Goal: Transaction & Acquisition: Book appointment/travel/reservation

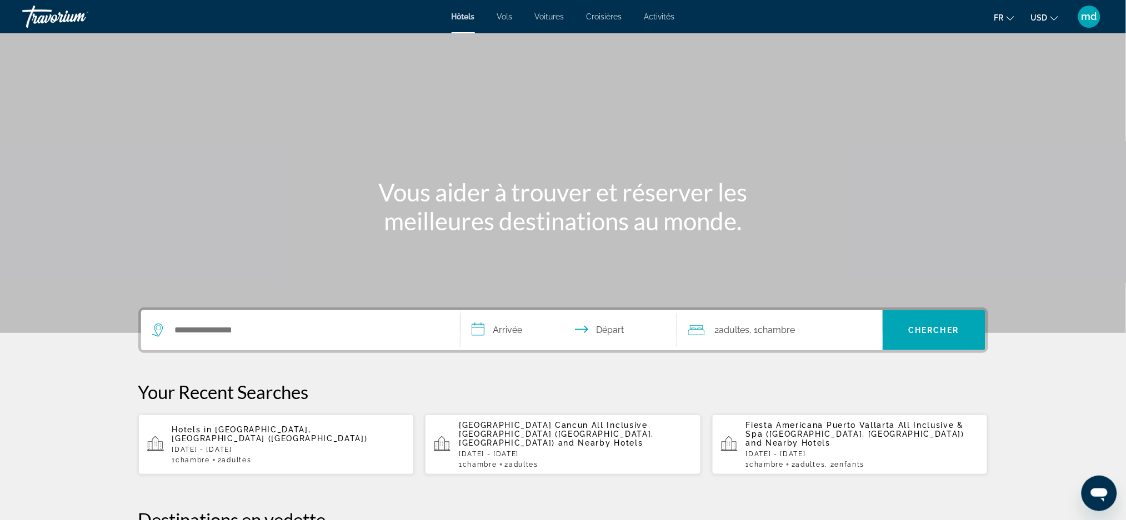
click at [1038, 19] on span "USD" at bounding box center [1039, 17] width 17 height 9
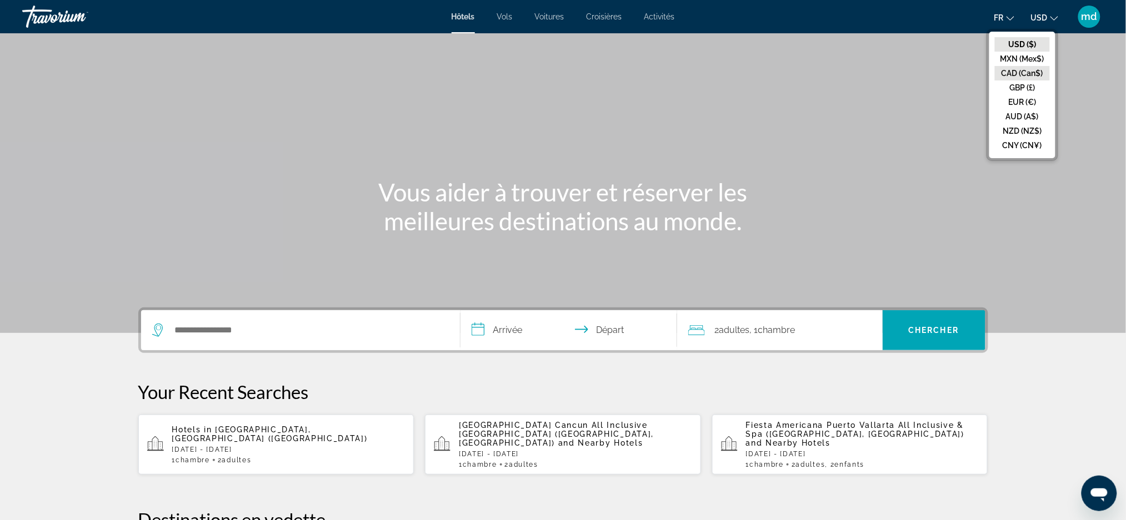
click at [1035, 67] on button "CAD (Can$)" at bounding box center [1022, 73] width 55 height 14
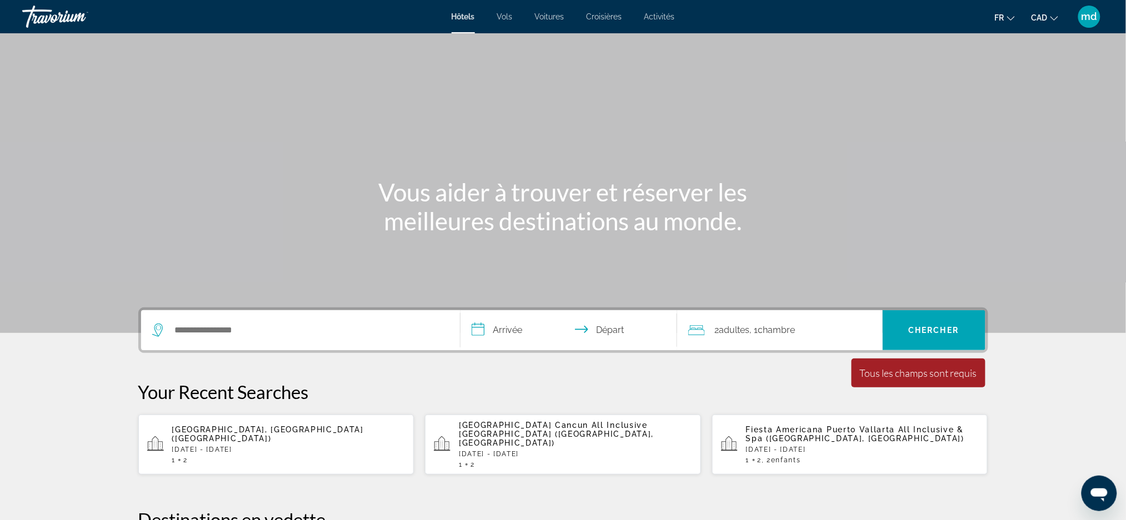
click at [284, 345] on div "Search widget" at bounding box center [300, 330] width 297 height 40
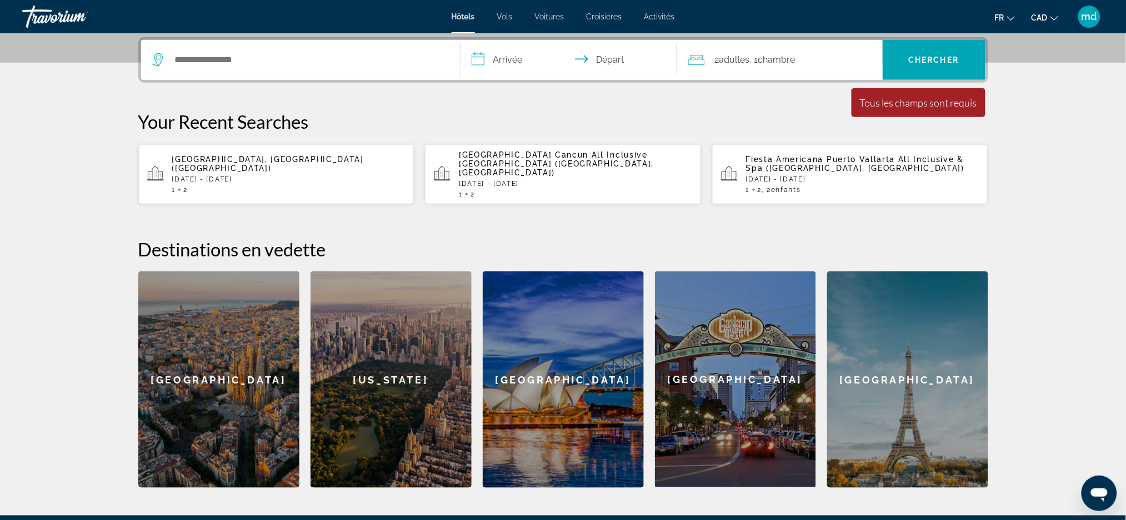
scroll to position [271, 0]
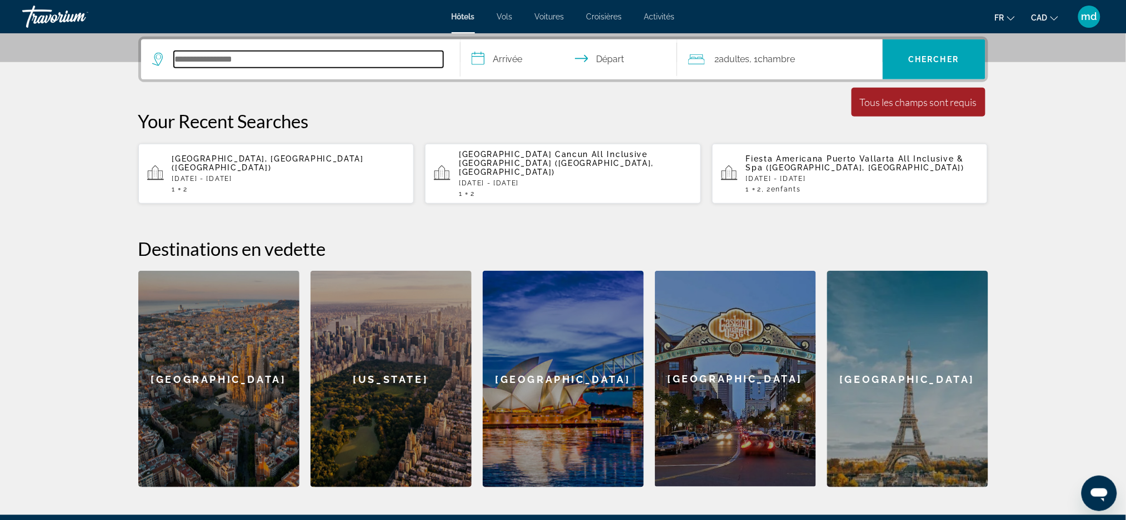
click at [275, 53] on input "Search hotel destination" at bounding box center [308, 59] width 269 height 17
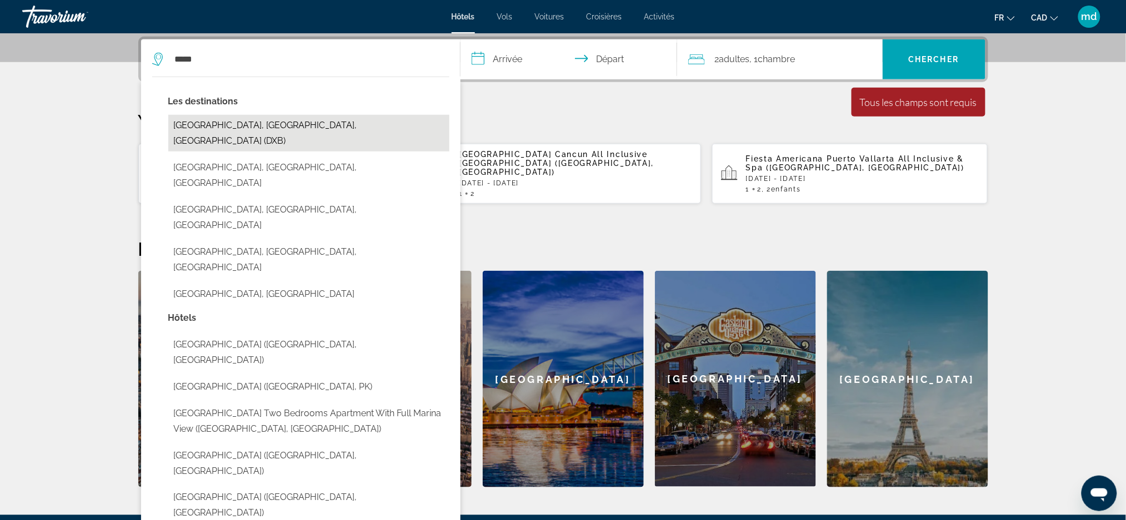
click at [290, 127] on button "[GEOGRAPHIC_DATA], [GEOGRAPHIC_DATA], [GEOGRAPHIC_DATA] (DXB)" at bounding box center [308, 133] width 281 height 37
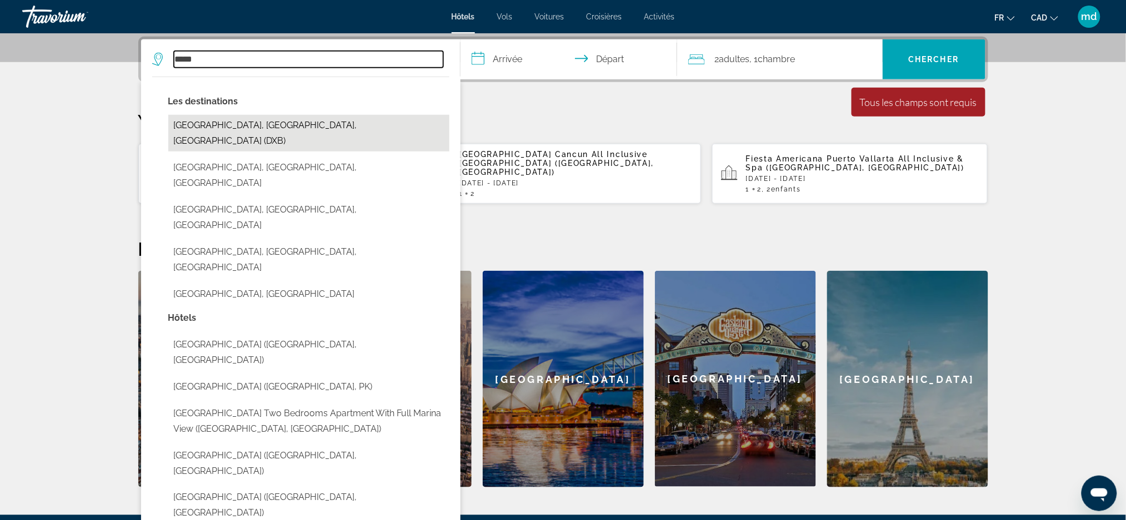
type input "**********"
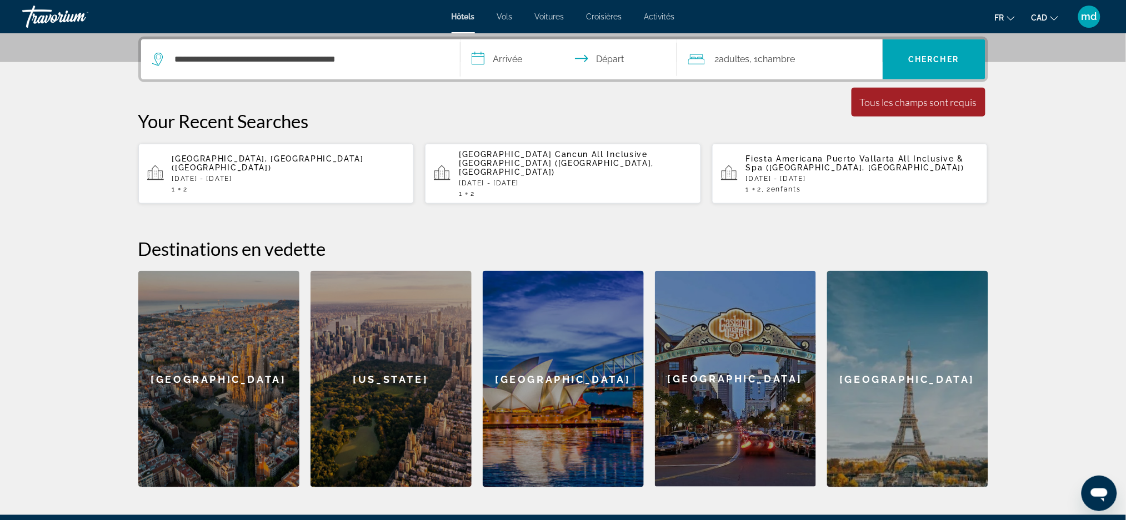
click at [525, 57] on input "**********" at bounding box center [570, 60] width 221 height 43
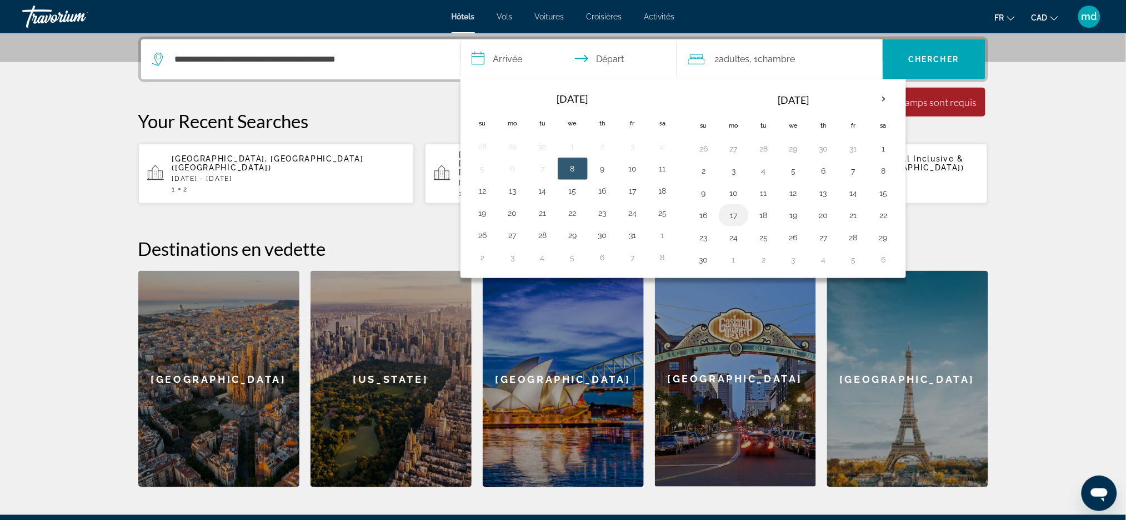
click at [732, 219] on button "17" at bounding box center [734, 216] width 18 height 16
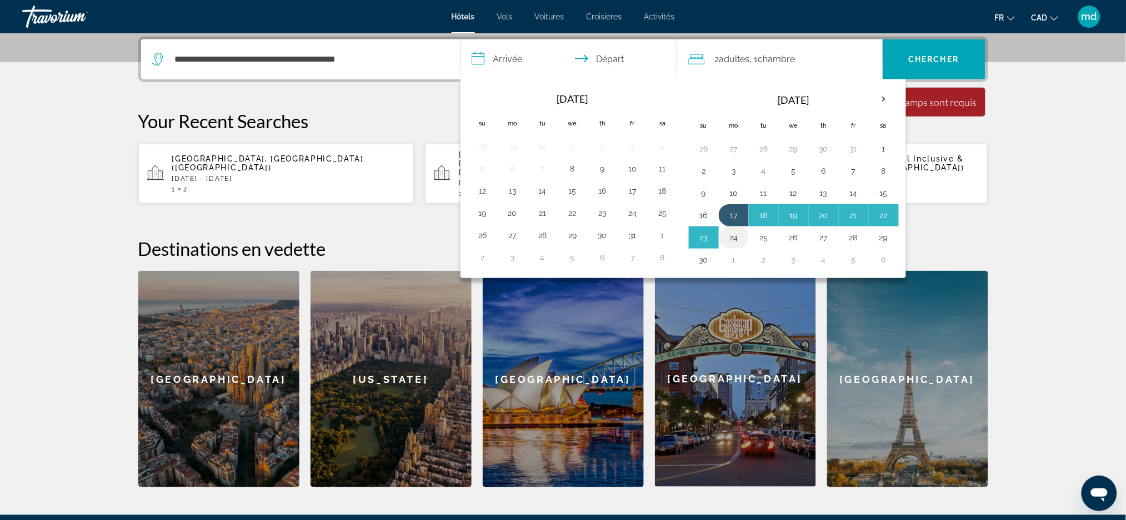
click at [730, 242] on button "24" at bounding box center [734, 238] width 18 height 16
type input "**********"
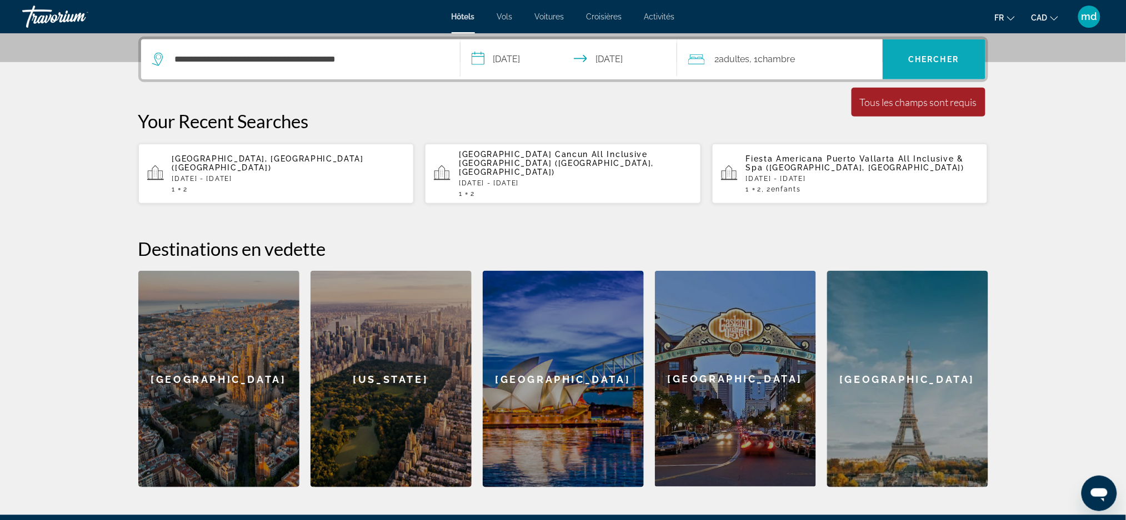
click at [924, 56] on span "Chercher" at bounding box center [934, 59] width 51 height 9
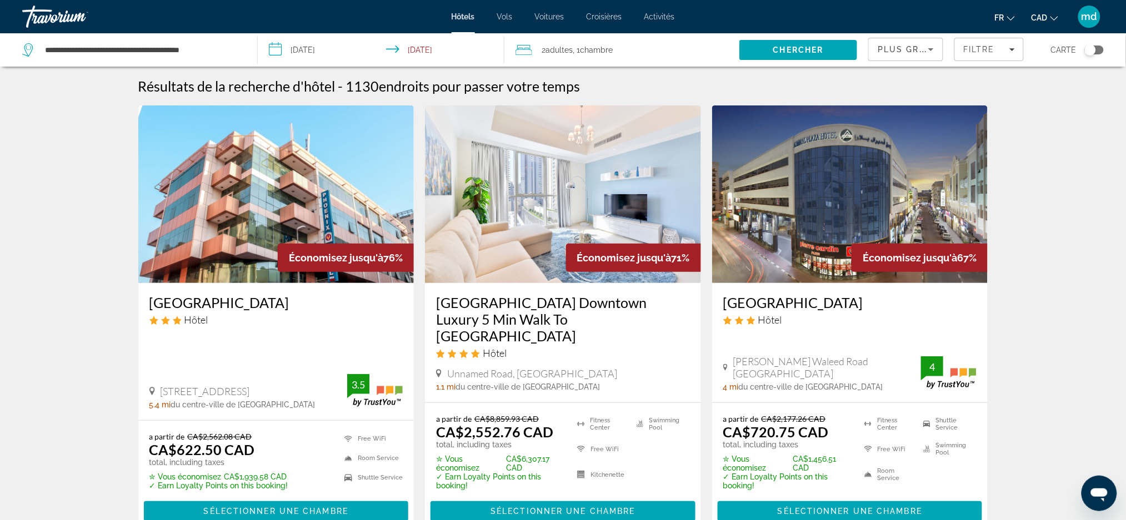
click at [218, 307] on h3 "[GEOGRAPHIC_DATA]" at bounding box center [276, 302] width 254 height 17
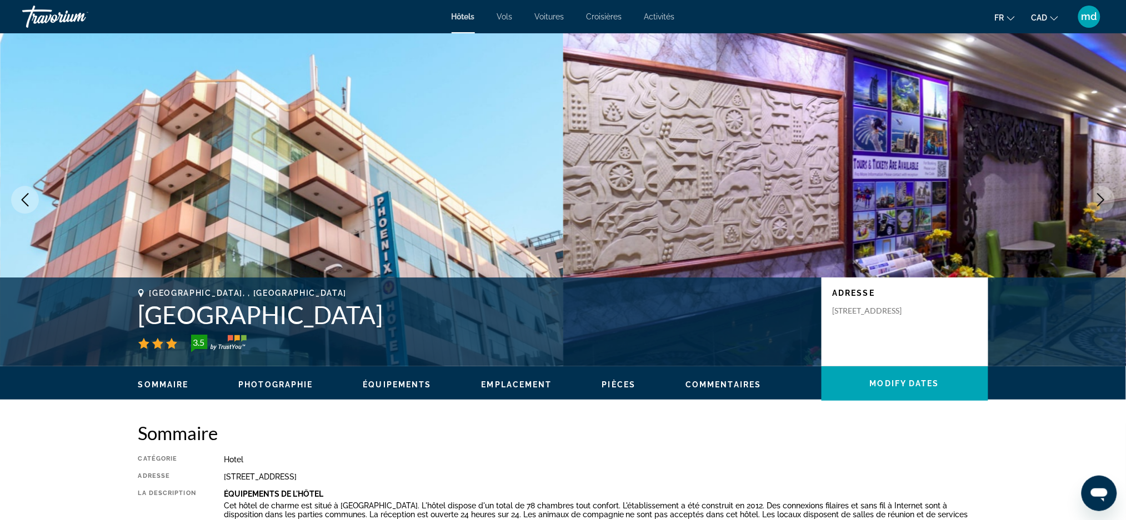
click at [1098, 196] on icon "Next image" at bounding box center [1100, 199] width 13 height 13
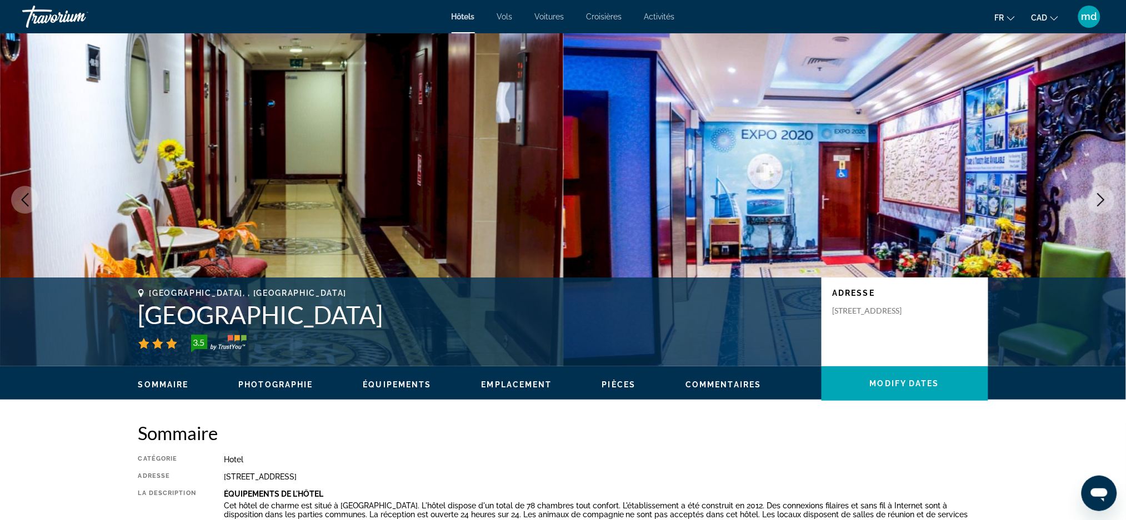
click at [1098, 196] on icon "Next image" at bounding box center [1100, 199] width 13 height 13
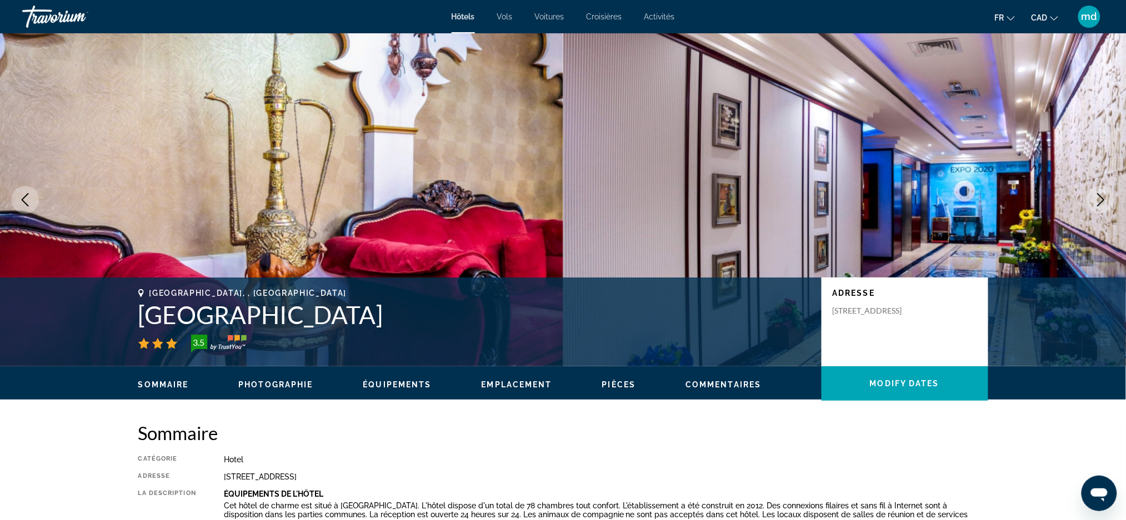
drag, startPoint x: 393, startPoint y: 319, endPoint x: 132, endPoint y: 327, distance: 261.1
click at [132, 327] on div "[GEOGRAPHIC_DATA], , [GEOGRAPHIC_DATA] Palette [GEOGRAPHIC_DATA] 3.5 Adresse [S…" at bounding box center [563, 322] width 894 height 67
copy h1 "[GEOGRAPHIC_DATA]"
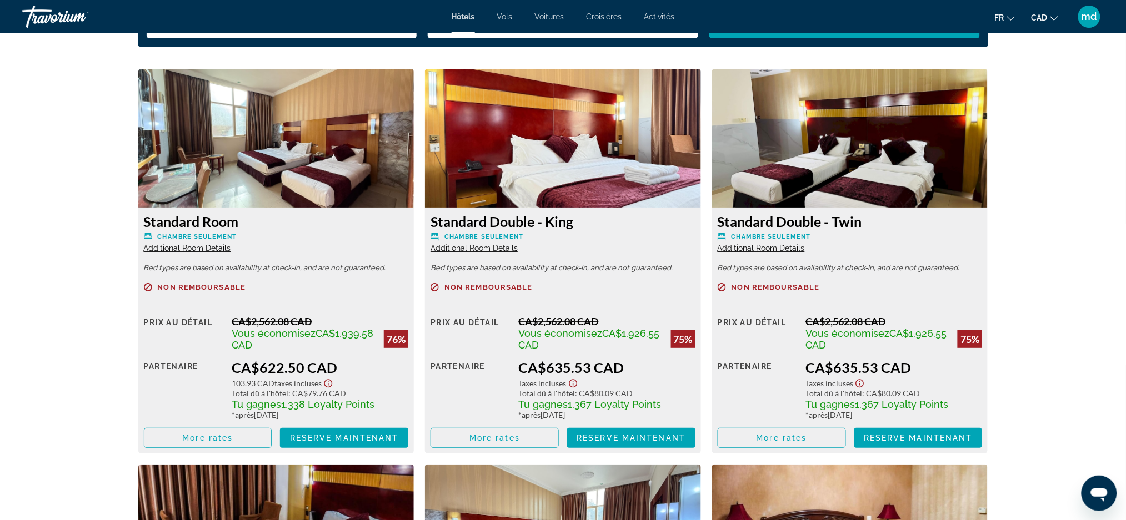
scroll to position [1407, 0]
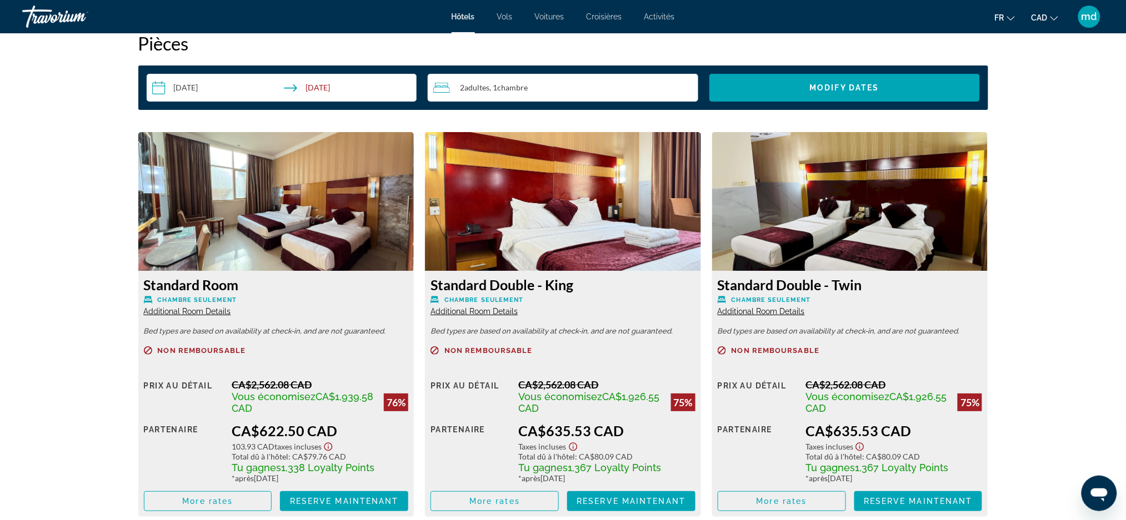
click at [362, 224] on img "Main content" at bounding box center [276, 201] width 276 height 139
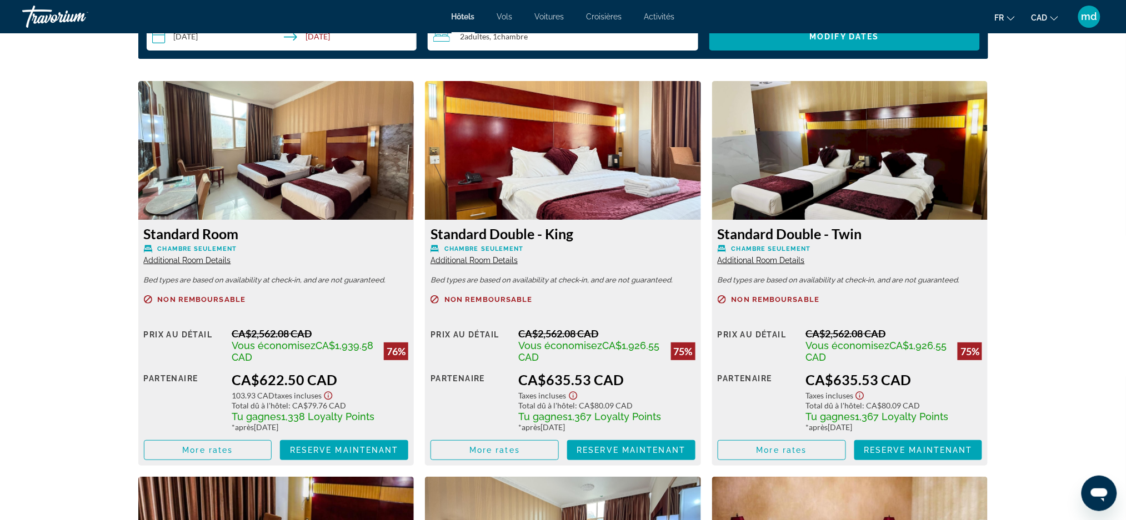
scroll to position [1459, 0]
click at [219, 255] on span "Additional Room Details" at bounding box center [187, 259] width 87 height 9
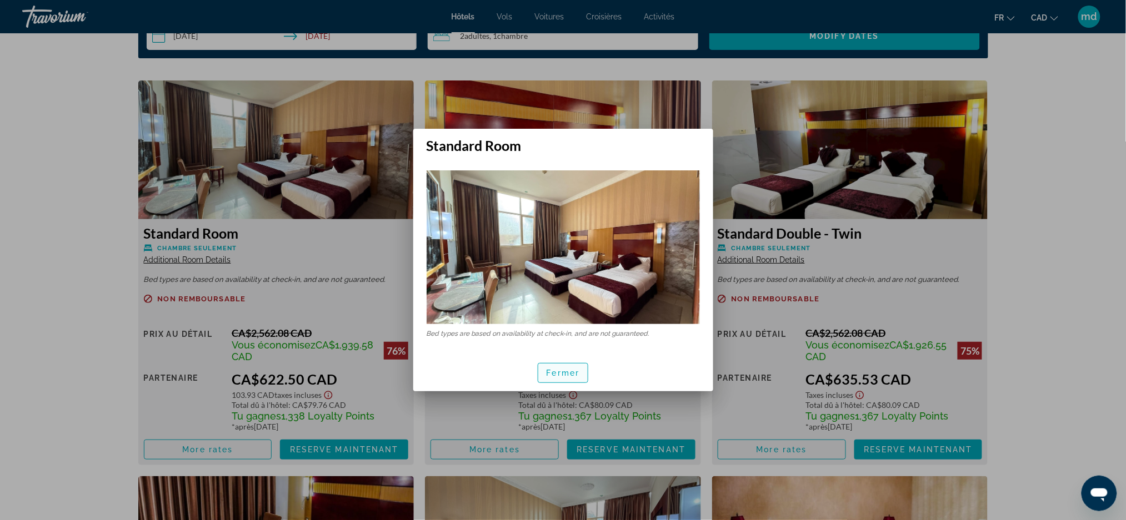
click at [560, 373] on span "Fermer" at bounding box center [563, 373] width 33 height 9
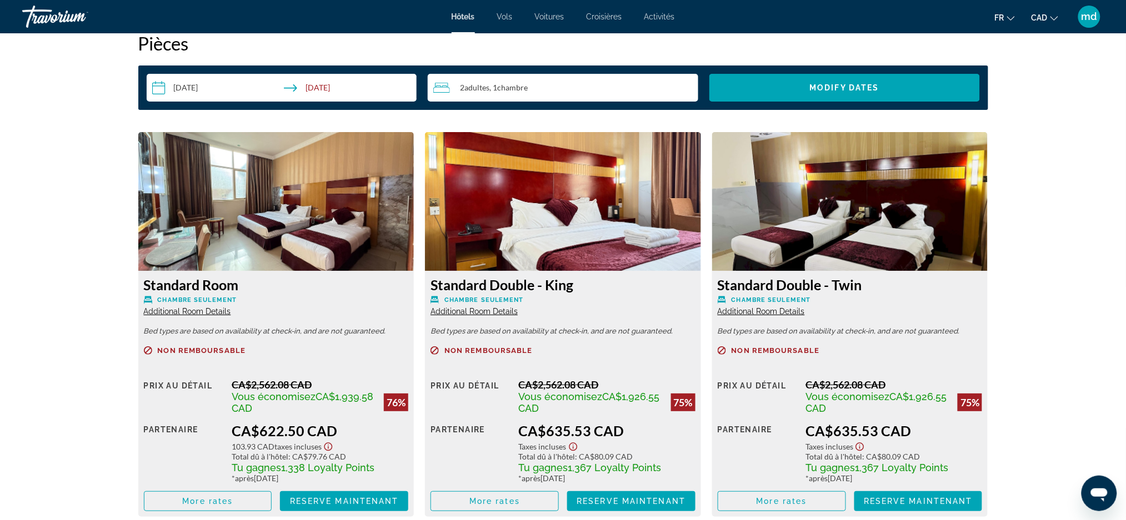
scroll to position [1481, 0]
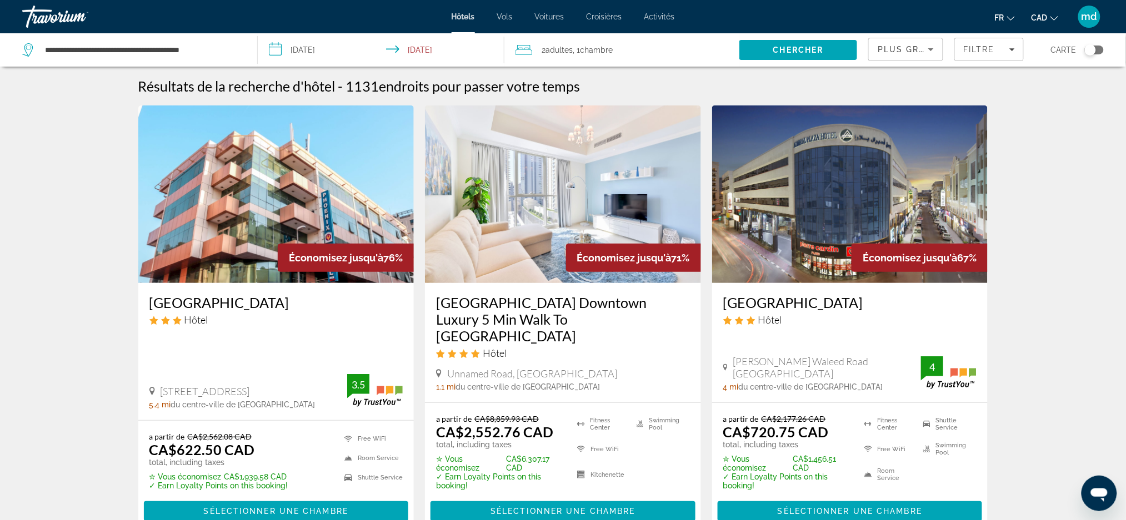
click at [505, 304] on h3 "[GEOGRAPHIC_DATA] Downtown Luxury 5 Min Walk To [GEOGRAPHIC_DATA]" at bounding box center [563, 319] width 254 height 50
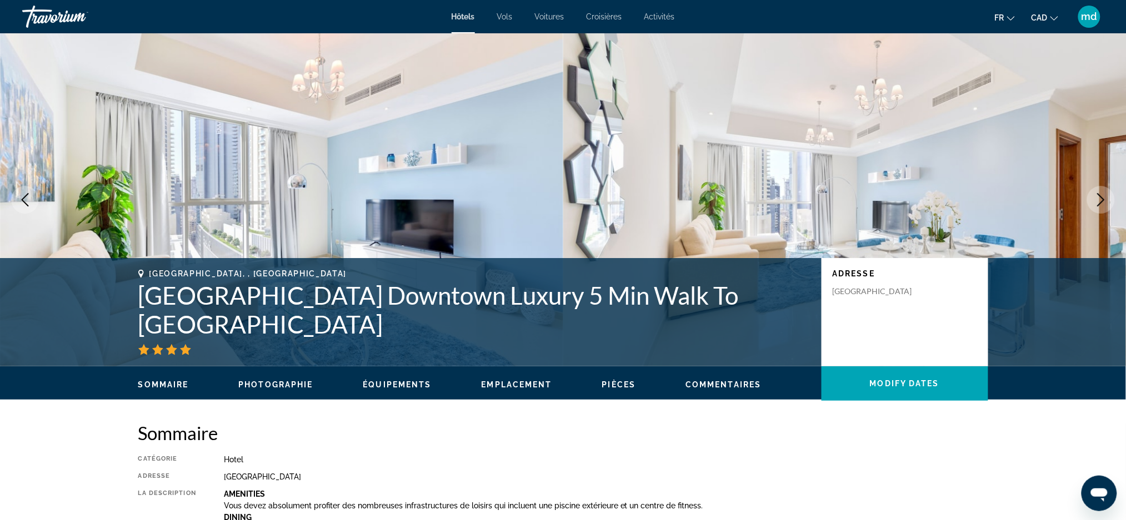
click at [1095, 204] on icon "Next image" at bounding box center [1100, 199] width 13 height 13
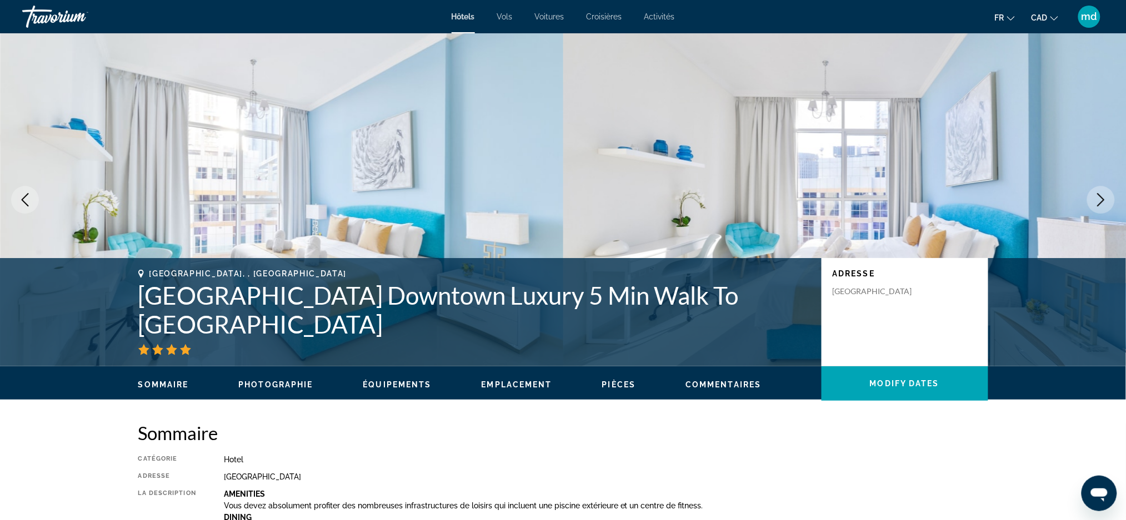
click at [1099, 193] on icon "Next image" at bounding box center [1100, 199] width 13 height 13
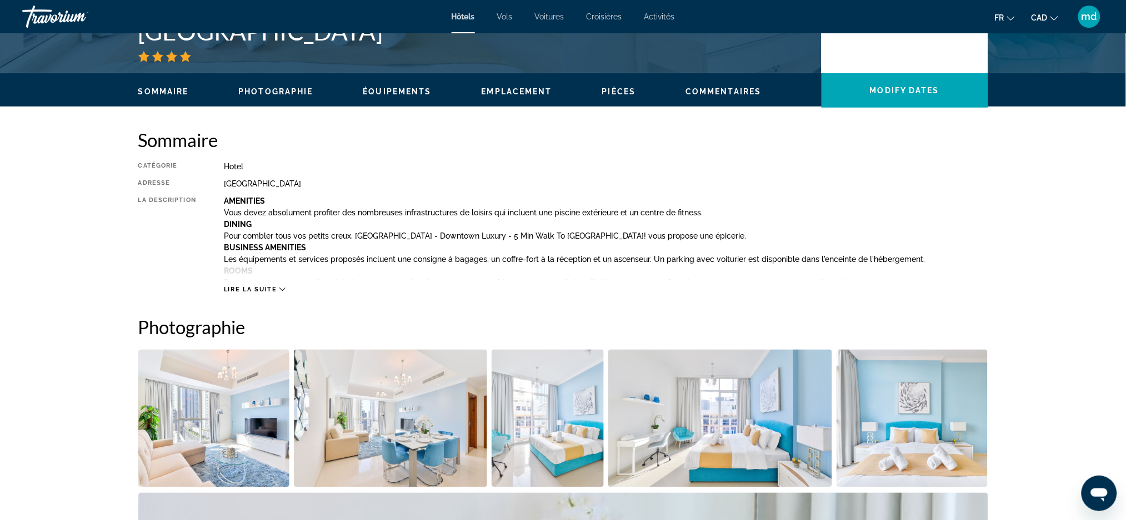
scroll to position [222, 0]
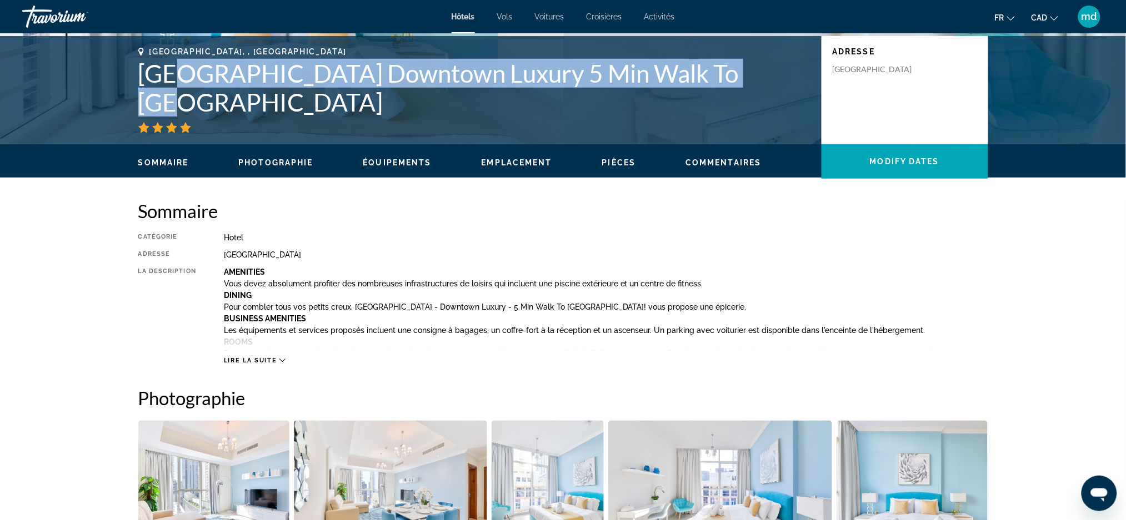
drag, startPoint x: 755, startPoint y: 87, endPoint x: 187, endPoint y: 80, distance: 568.2
click at [187, 80] on h1 "[GEOGRAPHIC_DATA] Downtown Luxury 5 Min Walk To [GEOGRAPHIC_DATA]" at bounding box center [474, 88] width 672 height 58
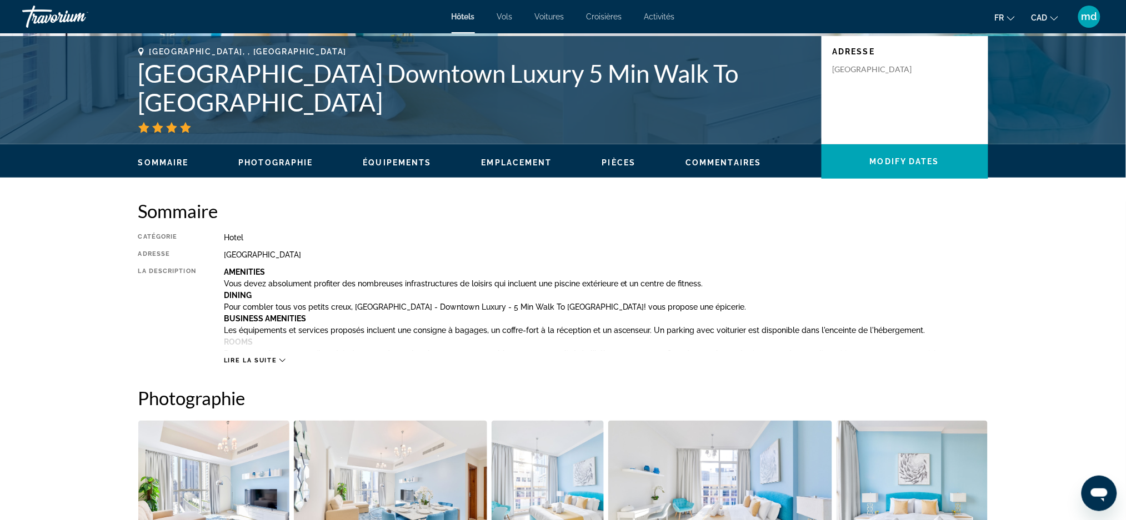
click at [771, 96] on h1 "[GEOGRAPHIC_DATA] Downtown Luxury 5 Min Walk To [GEOGRAPHIC_DATA]" at bounding box center [474, 88] width 672 height 58
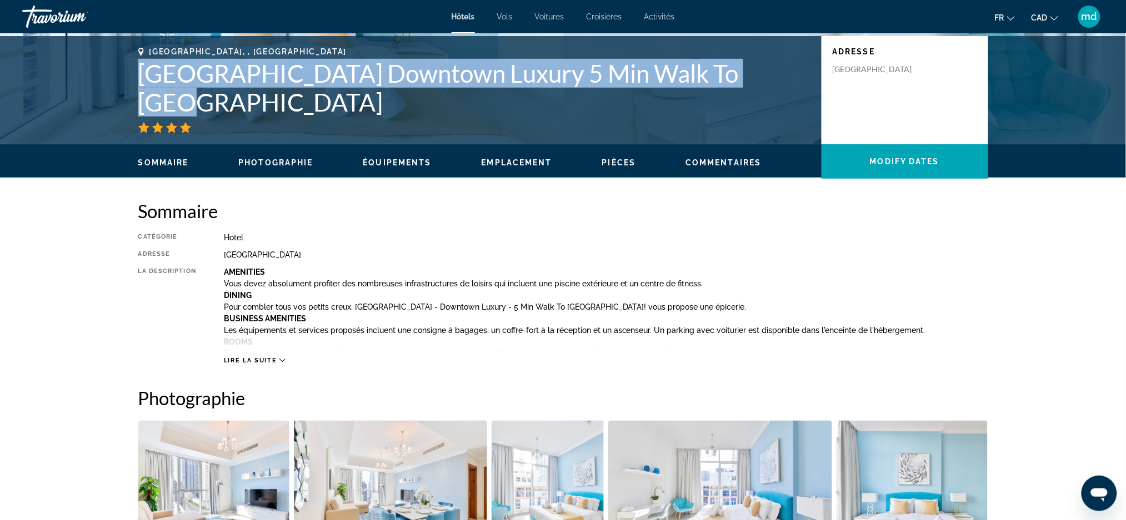
drag, startPoint x: 770, startPoint y: 93, endPoint x: 140, endPoint y: 102, distance: 630.5
click at [140, 102] on h1 "[GEOGRAPHIC_DATA] Downtown Luxury 5 Min Walk To [GEOGRAPHIC_DATA]" at bounding box center [474, 88] width 672 height 58
copy h1 "[GEOGRAPHIC_DATA] Downtown Luxury 5 Min Walk To [GEOGRAPHIC_DATA]"
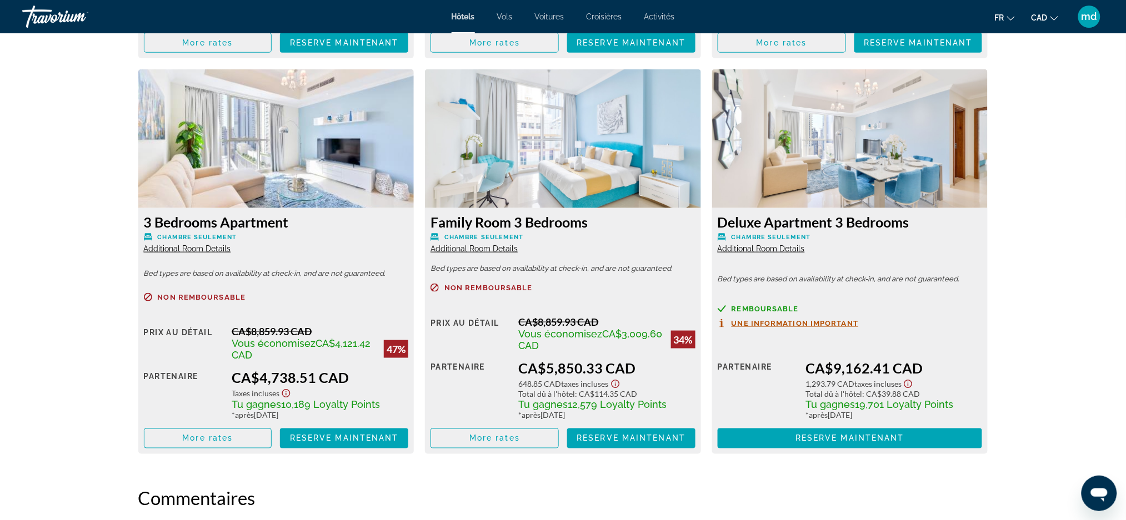
scroll to position [1925, 0]
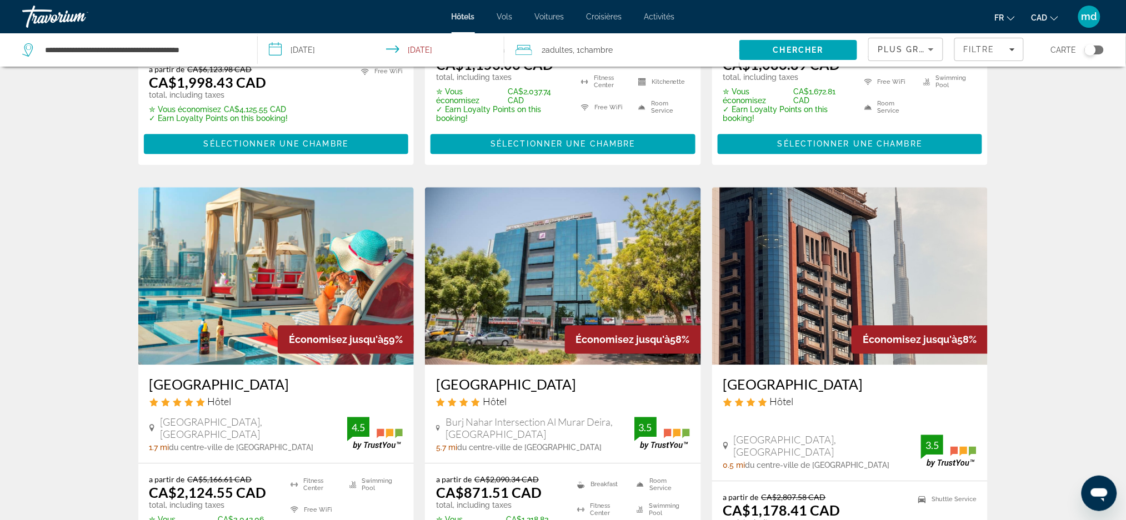
scroll to position [889, 0]
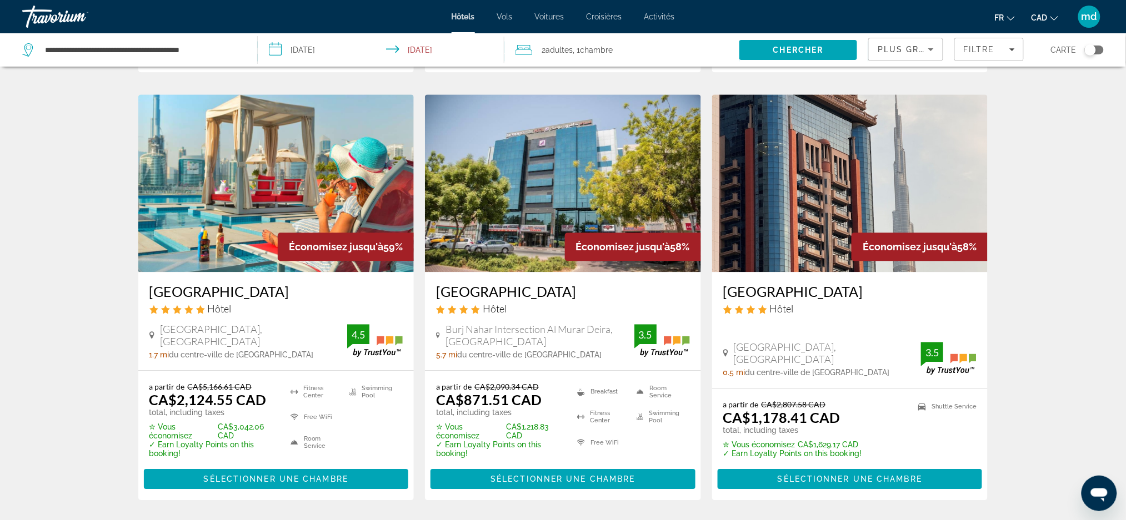
click at [241, 283] on h3 "[GEOGRAPHIC_DATA]" at bounding box center [276, 291] width 254 height 17
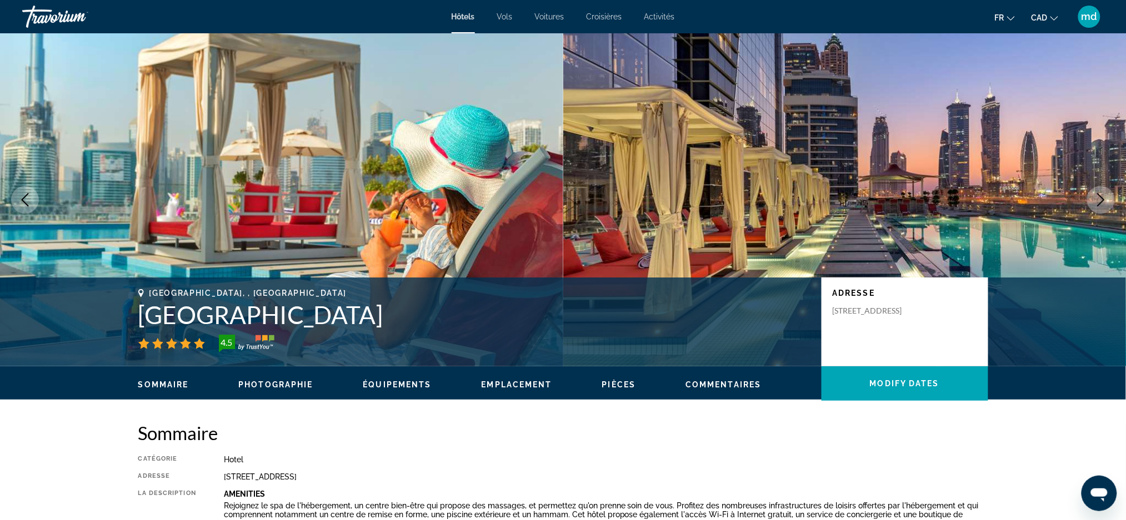
click at [1091, 193] on button "Next image" at bounding box center [1101, 200] width 28 height 28
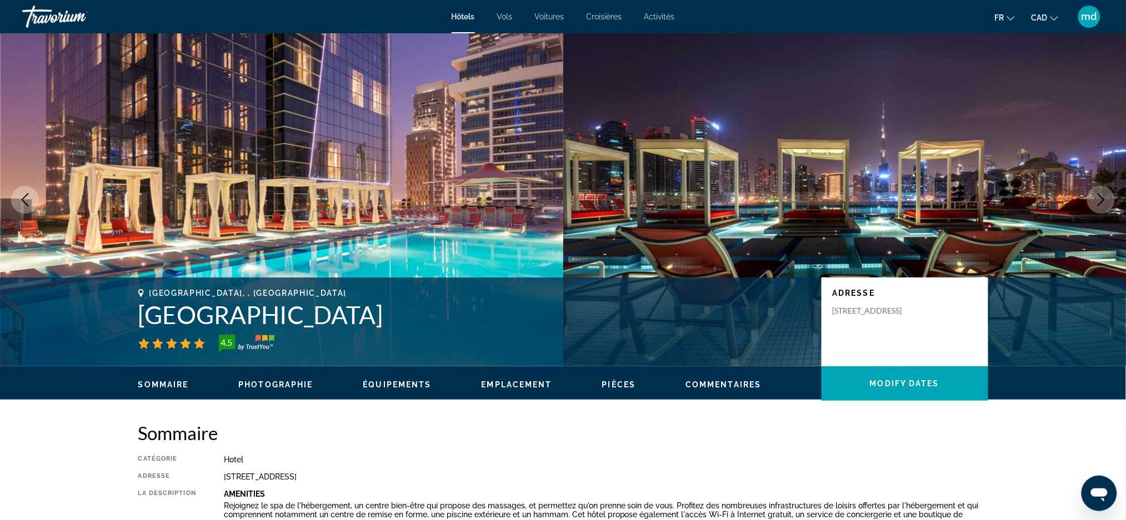
click at [1095, 201] on icon "Next image" at bounding box center [1100, 199] width 13 height 13
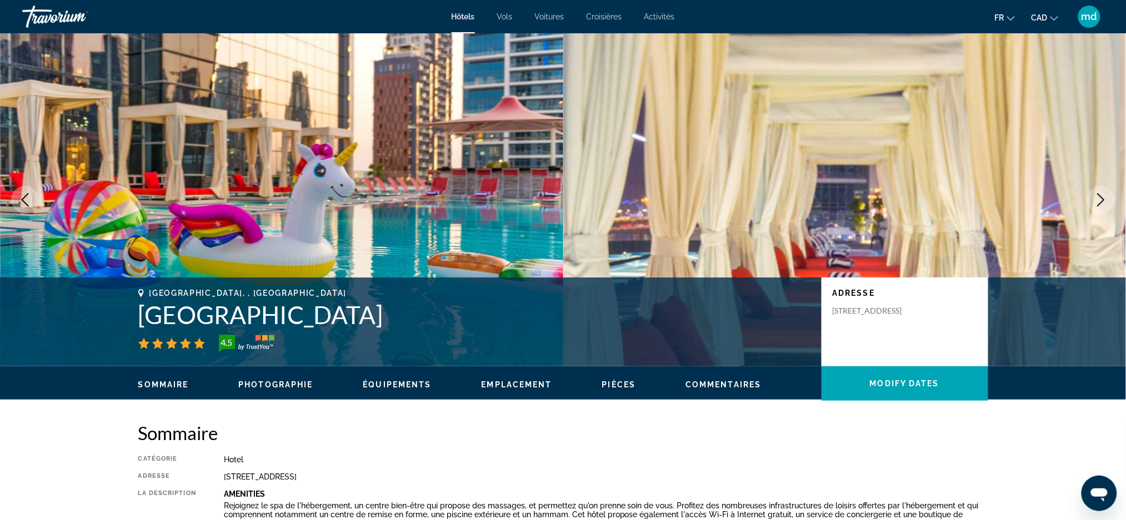
click at [1095, 201] on icon "Next image" at bounding box center [1100, 199] width 13 height 13
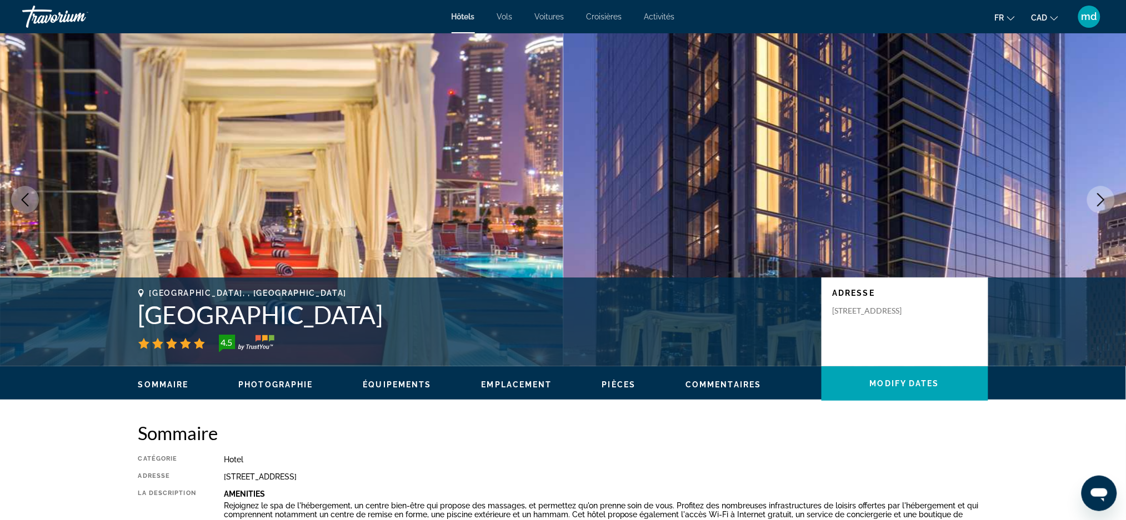
drag, startPoint x: 520, startPoint y: 312, endPoint x: 95, endPoint y: 303, distance: 425.0
click at [95, 303] on div "[GEOGRAPHIC_DATA], , [GEOGRAPHIC_DATA] 4.5 Adresse [STREET_ADDRESS]" at bounding box center [563, 322] width 1126 height 89
copy div "[GEOGRAPHIC_DATA], , [GEOGRAPHIC_DATA]"
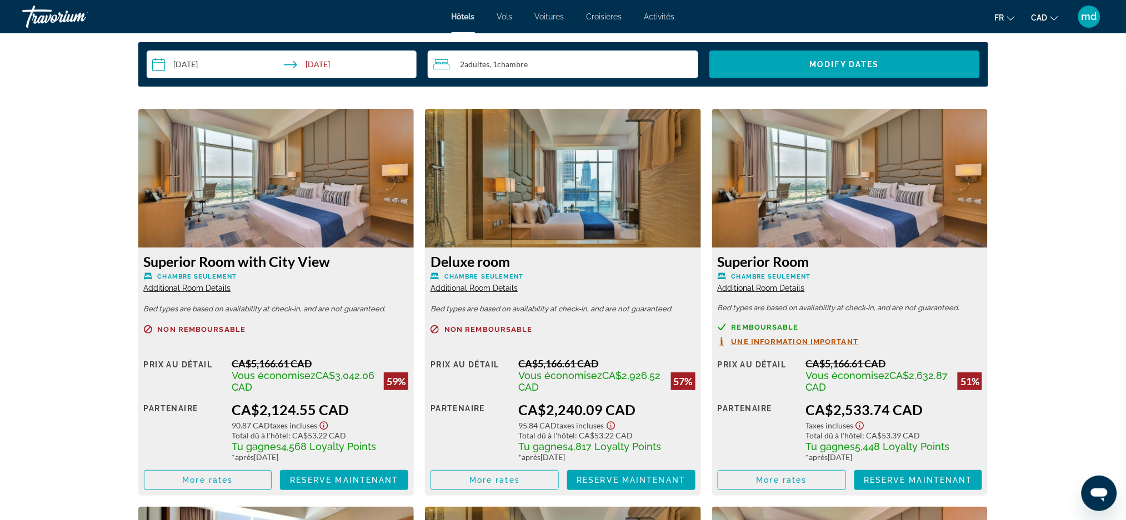
scroll to position [1555, 0]
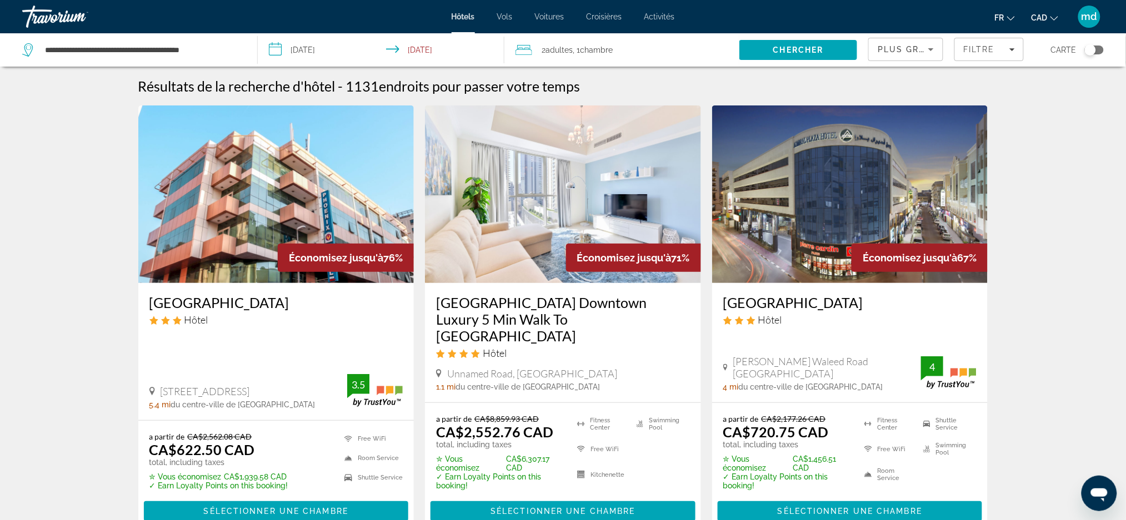
click at [797, 298] on h3 "[GEOGRAPHIC_DATA]" at bounding box center [850, 302] width 254 height 17
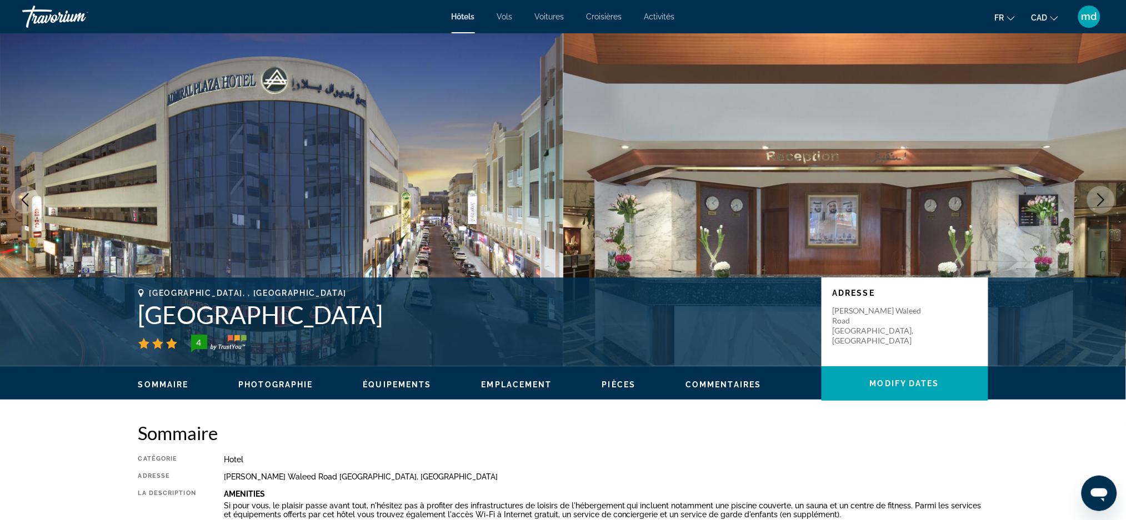
click at [1105, 202] on icon "Next image" at bounding box center [1100, 199] width 13 height 13
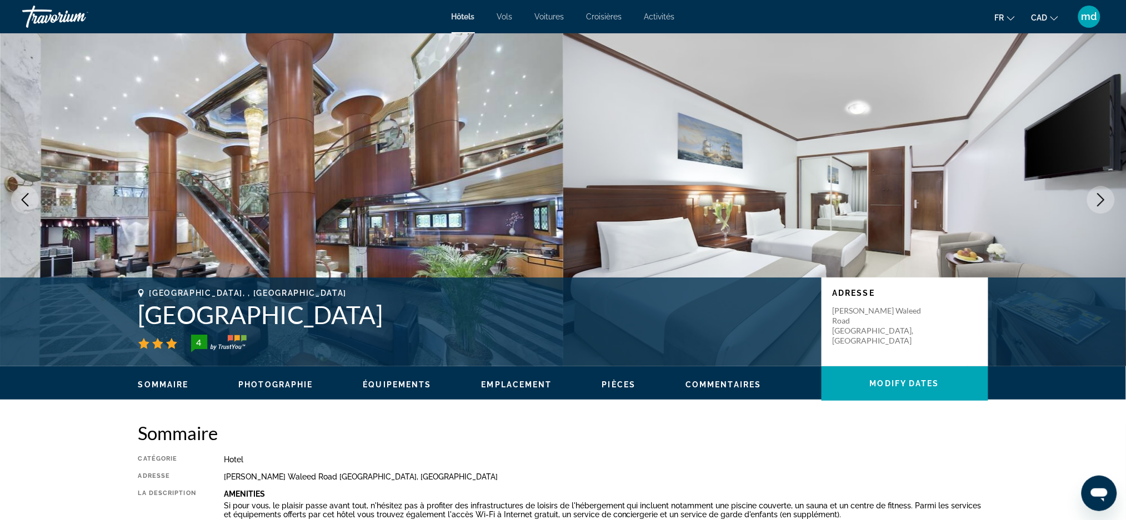
click at [1105, 202] on icon "Next image" at bounding box center [1100, 199] width 13 height 13
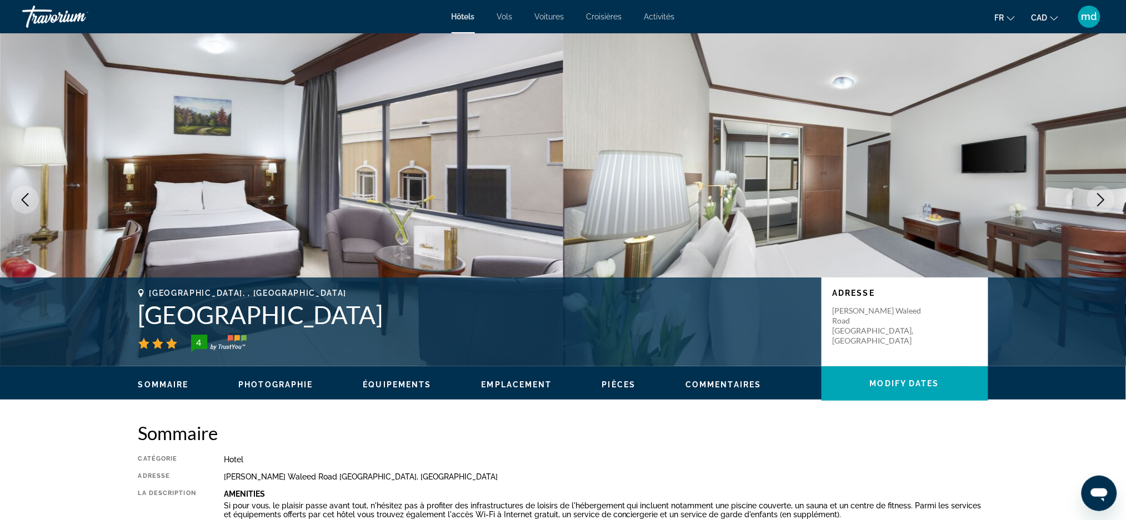
click at [1105, 202] on icon "Next image" at bounding box center [1100, 199] width 13 height 13
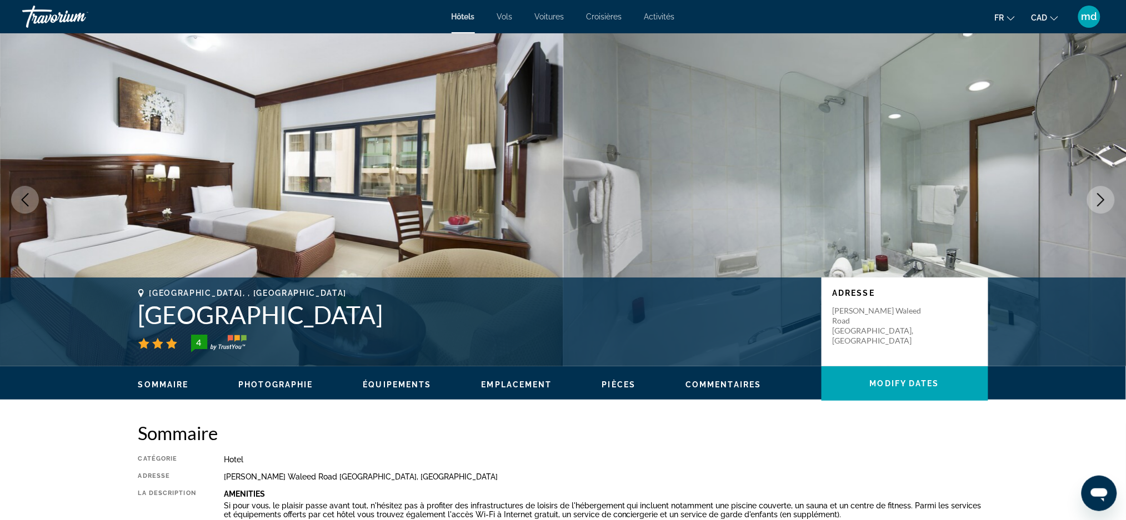
click at [1105, 202] on icon "Next image" at bounding box center [1100, 199] width 13 height 13
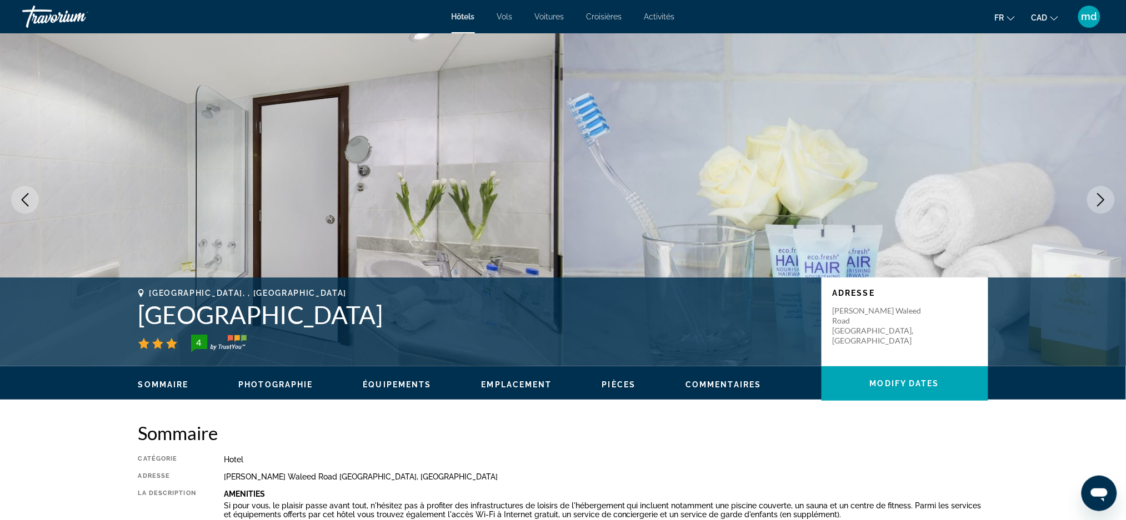
click at [1105, 202] on icon "Next image" at bounding box center [1100, 199] width 13 height 13
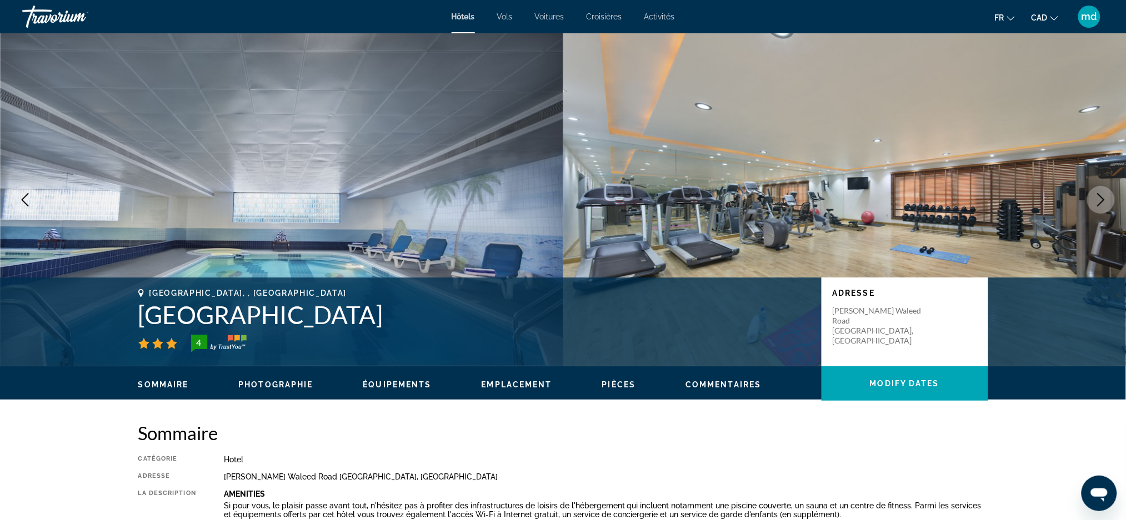
click at [1101, 202] on icon "Next image" at bounding box center [1101, 199] width 7 height 13
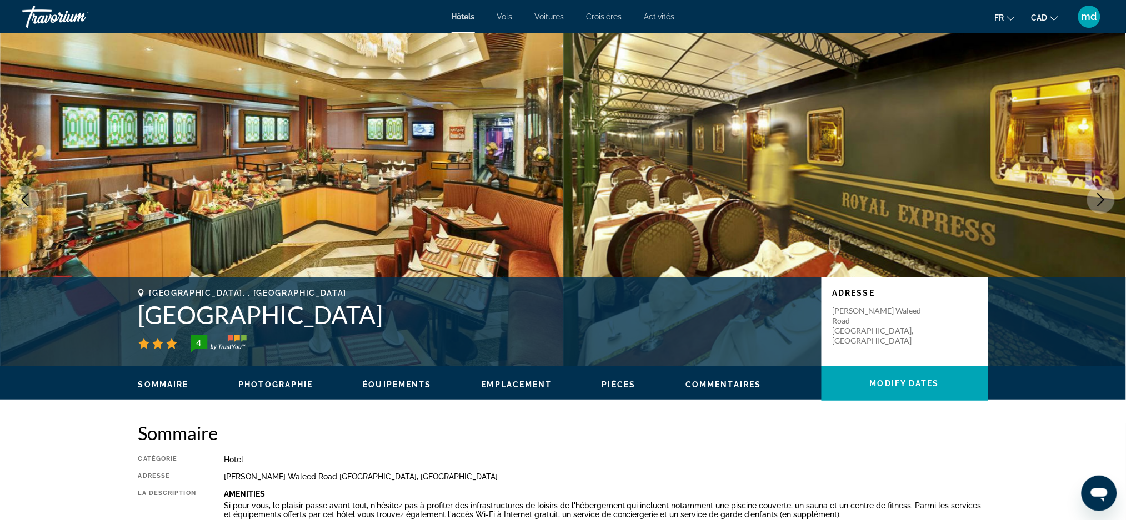
click at [1096, 202] on icon "Next image" at bounding box center [1100, 199] width 13 height 13
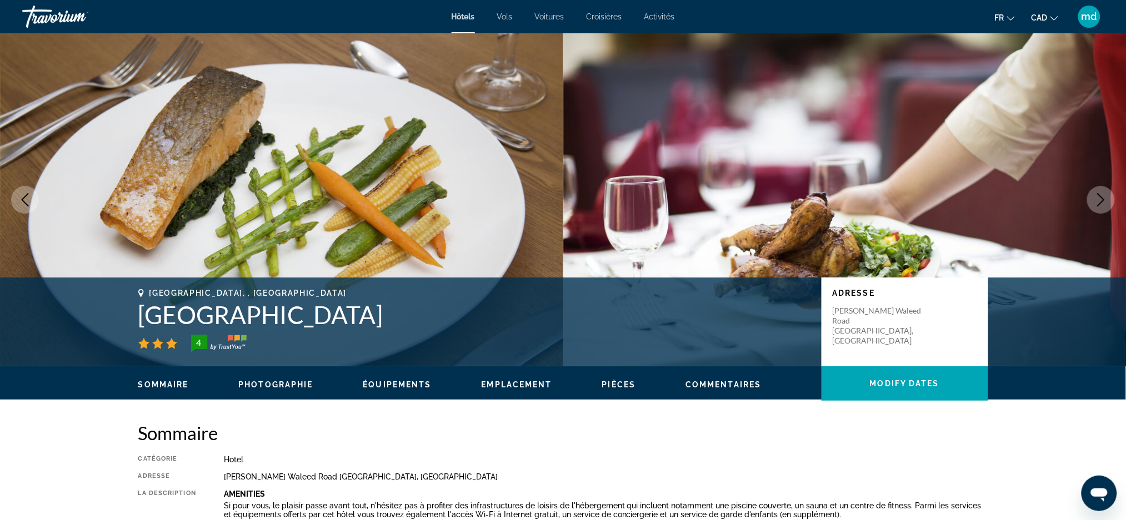
drag, startPoint x: 438, startPoint y: 313, endPoint x: 100, endPoint y: 294, distance: 338.8
click at [100, 294] on div "[GEOGRAPHIC_DATA], , [GEOGRAPHIC_DATA] [GEOGRAPHIC_DATA] 4 Adresse [STREET_ADDR…" at bounding box center [563, 322] width 1126 height 89
copy div "[GEOGRAPHIC_DATA], , [GEOGRAPHIC_DATA] [GEOGRAPHIC_DATA]"
click at [25, 197] on icon "Previous image" at bounding box center [25, 199] width 7 height 13
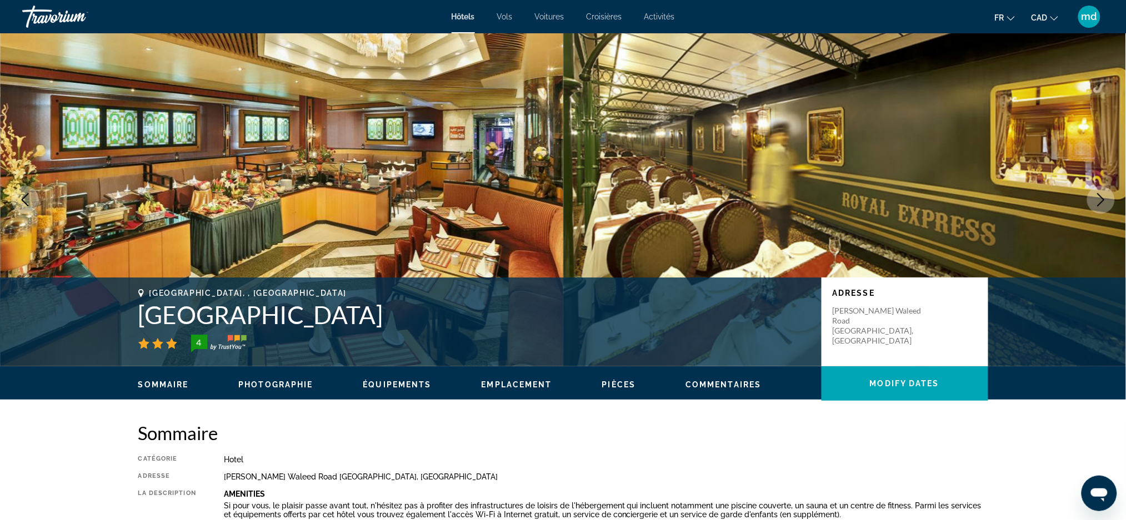
click at [25, 197] on icon "Previous image" at bounding box center [25, 199] width 7 height 13
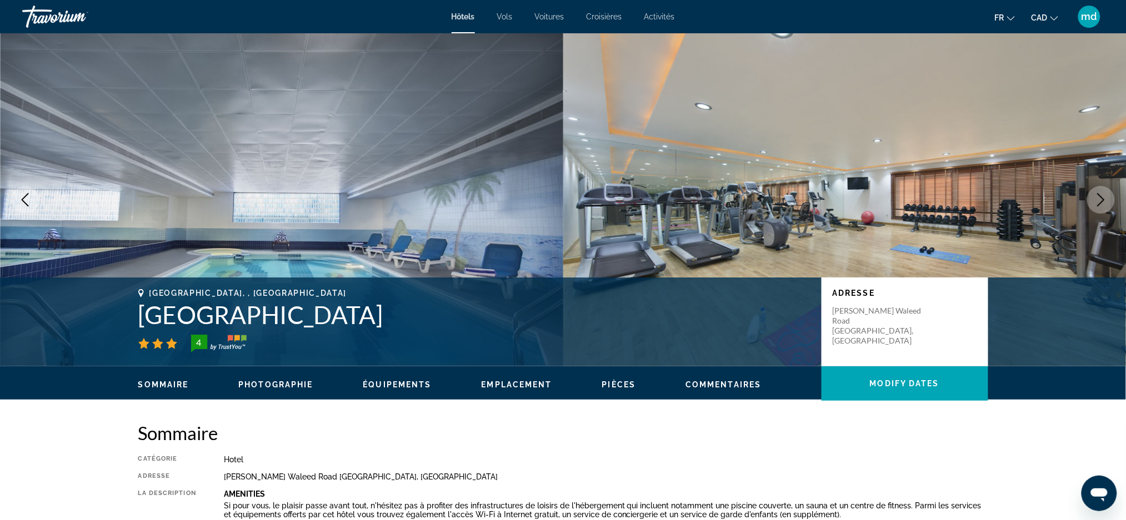
click at [25, 197] on icon "Previous image" at bounding box center [25, 199] width 7 height 13
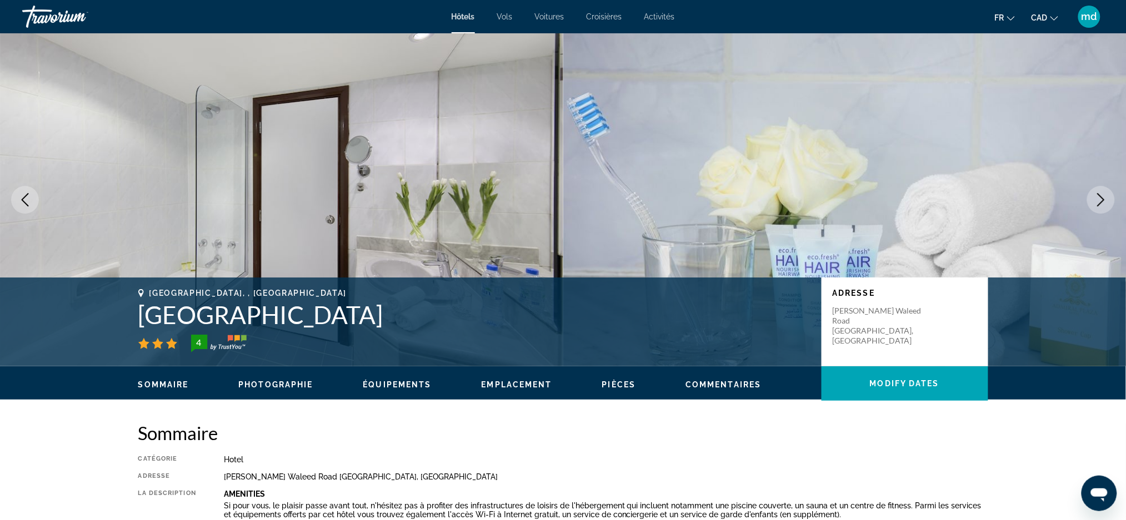
click at [25, 197] on icon "Previous image" at bounding box center [25, 199] width 7 height 13
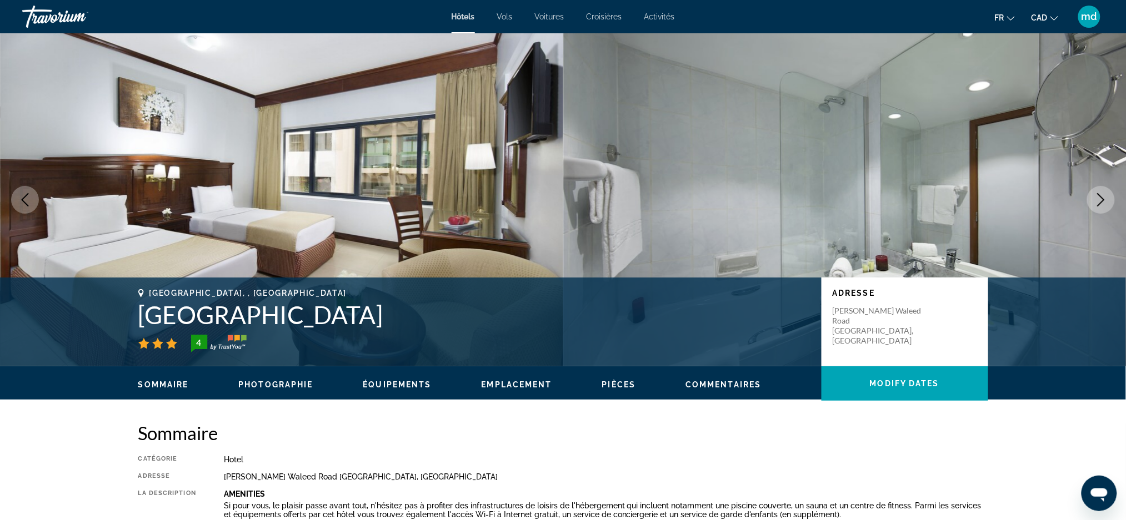
click at [25, 197] on icon "Previous image" at bounding box center [25, 199] width 7 height 13
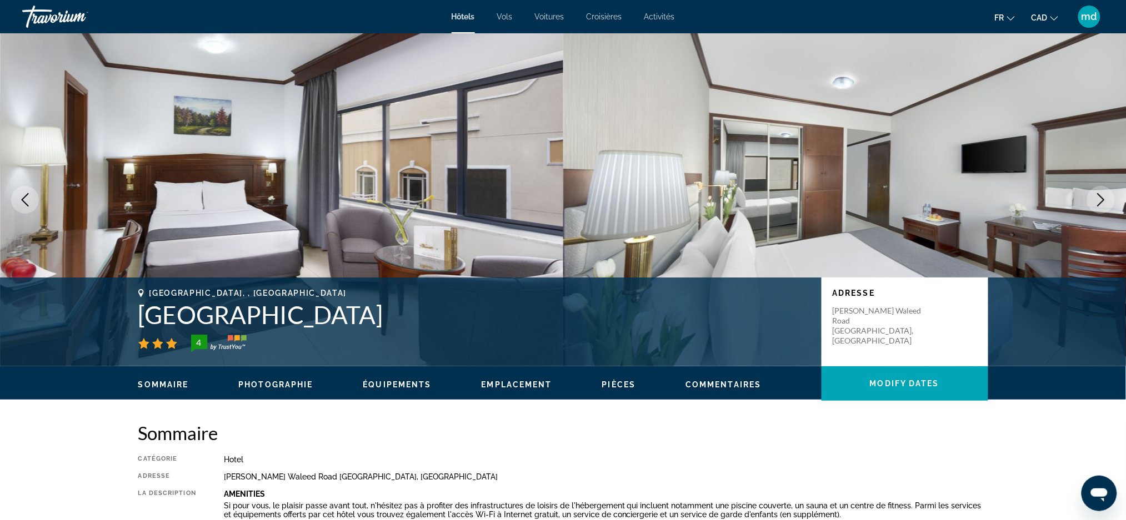
click at [25, 197] on icon "Previous image" at bounding box center [25, 199] width 7 height 13
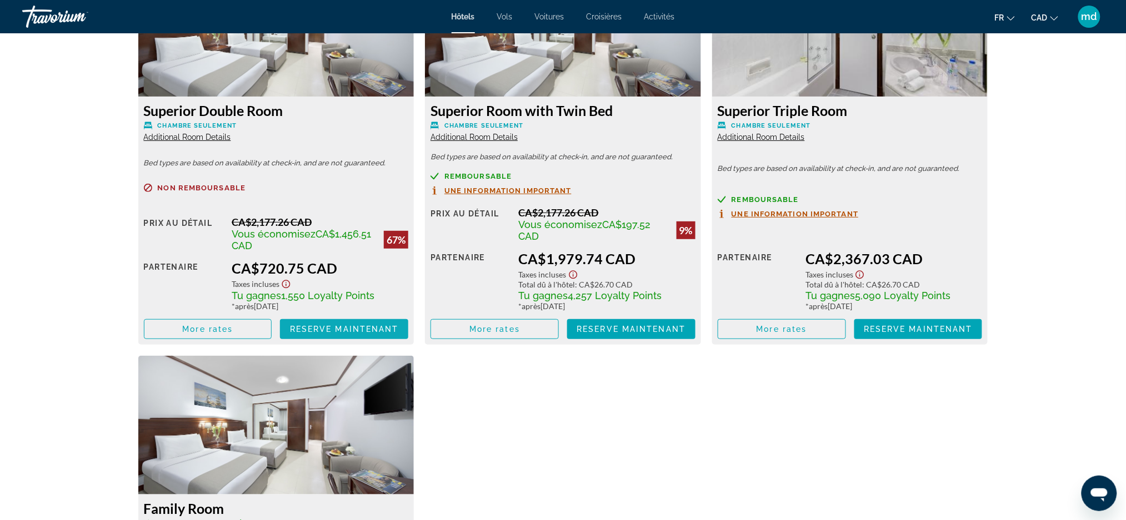
scroll to position [1629, 0]
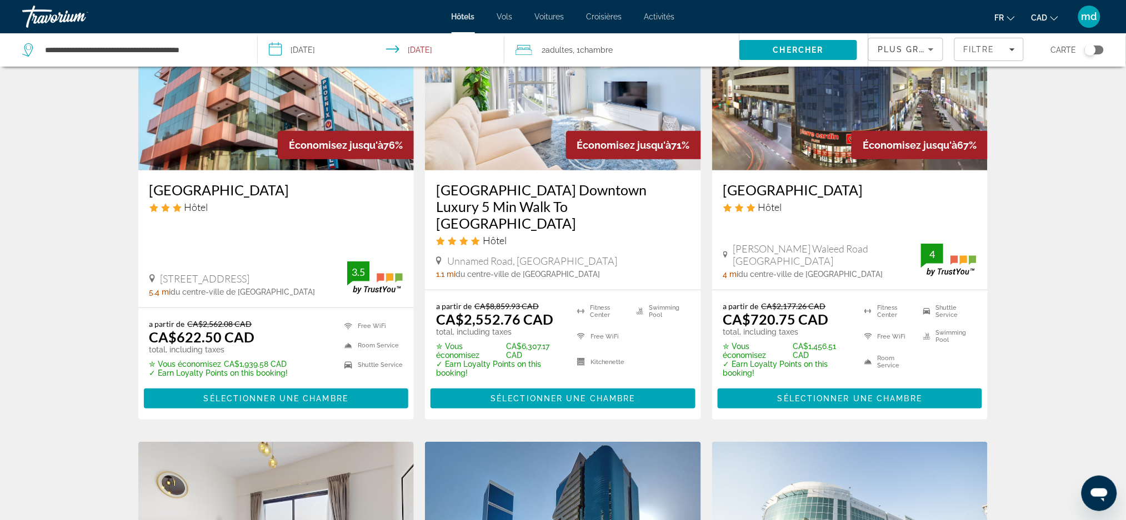
scroll to position [296, 0]
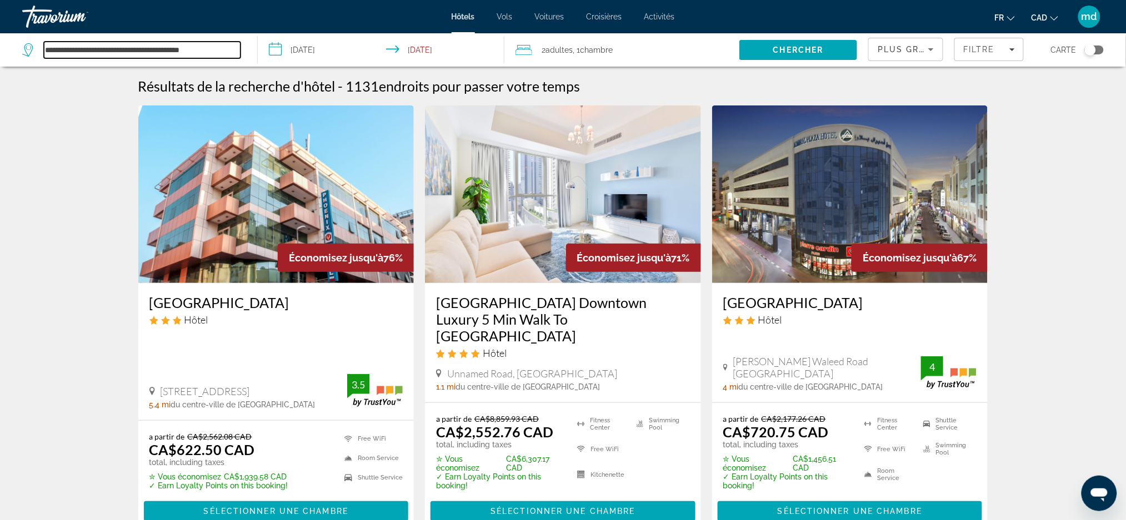
click at [238, 57] on input "**********" at bounding box center [142, 50] width 197 height 17
drag, startPoint x: 230, startPoint y: 53, endPoint x: 23, endPoint y: 41, distance: 207.5
click at [23, 42] on div "**********" at bounding box center [131, 50] width 218 height 17
click at [69, 19] on div "Travorium" at bounding box center [77, 16] width 111 height 29
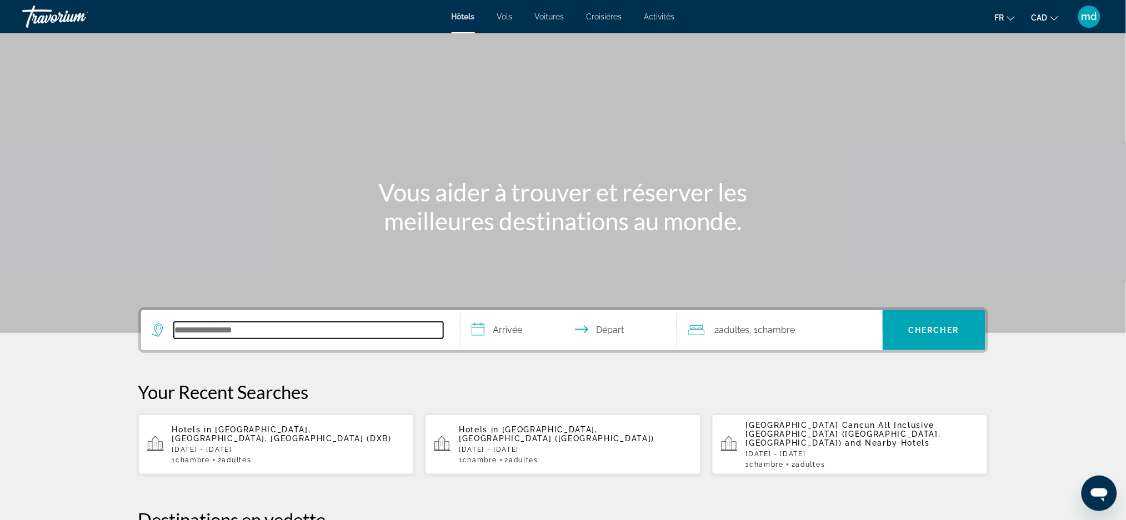
click at [284, 327] on input "Search hotel destination" at bounding box center [308, 330] width 269 height 17
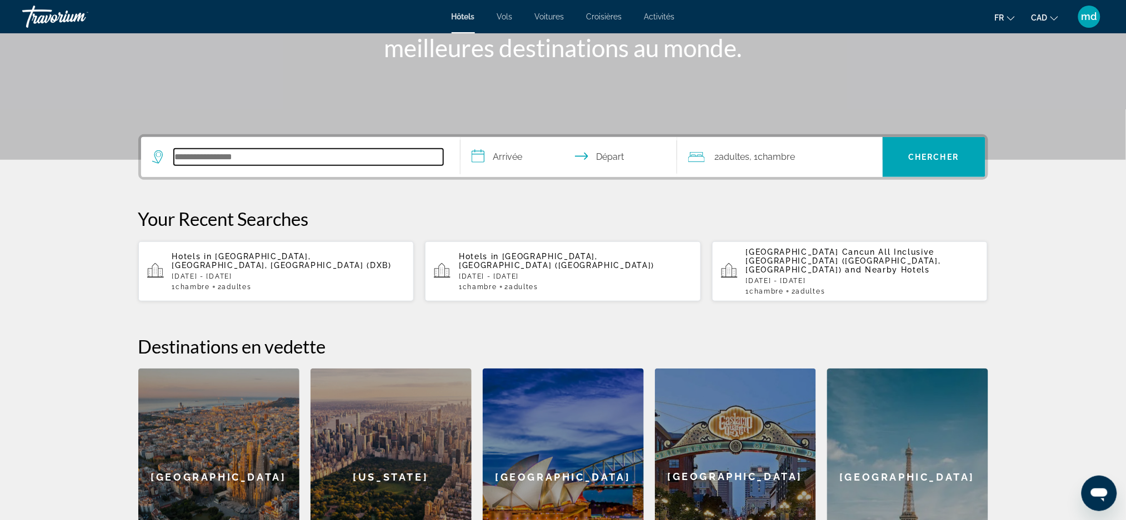
scroll to position [271, 0]
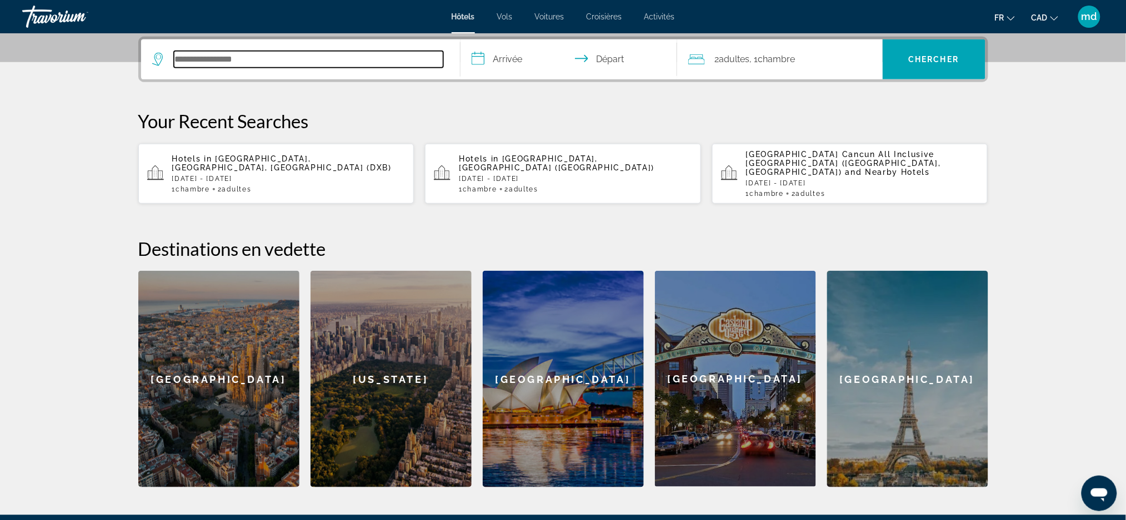
click at [270, 66] on input "Search hotel destination" at bounding box center [308, 59] width 269 height 17
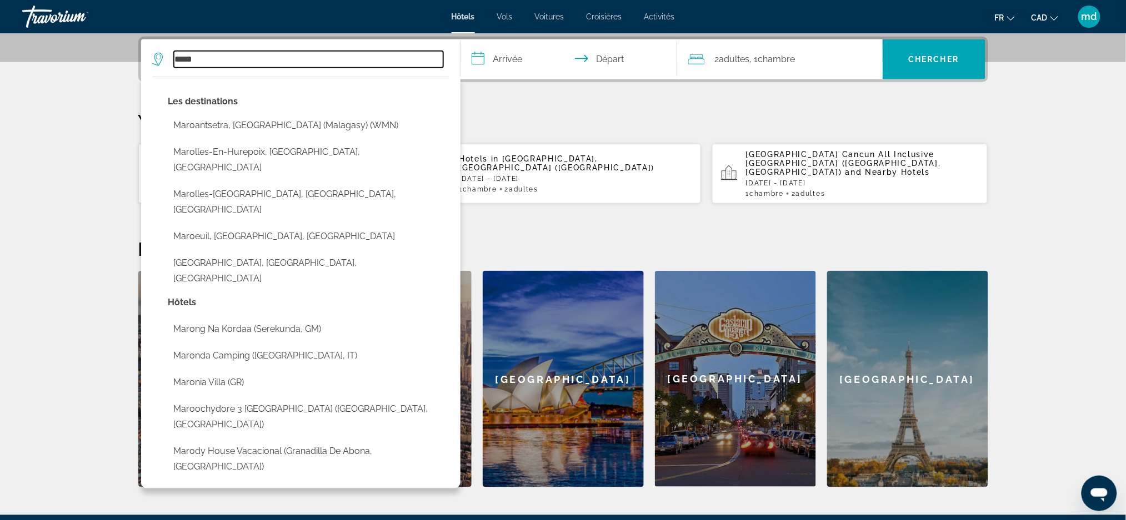
type input "*****"
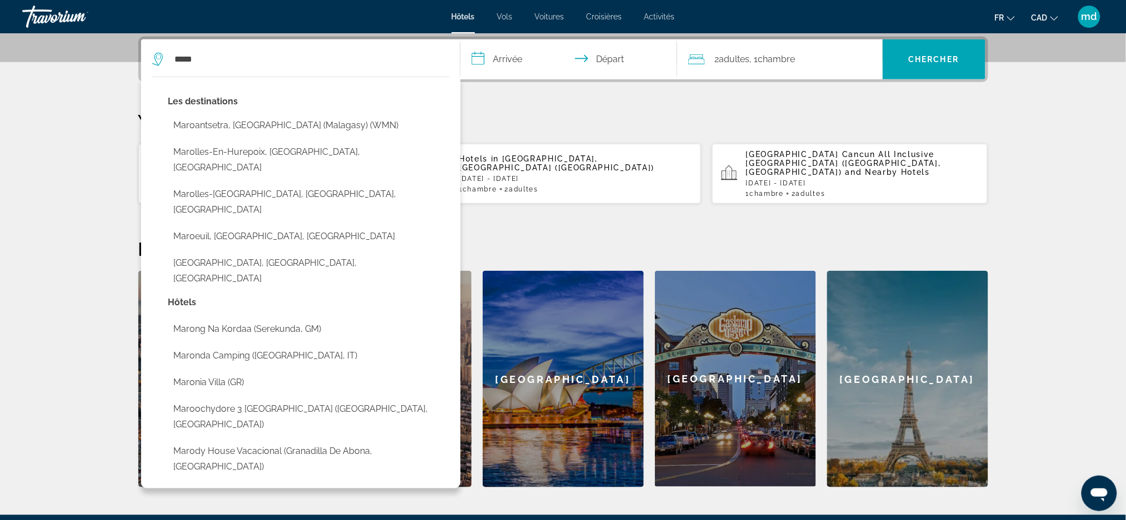
click at [501, 61] on input "**********" at bounding box center [570, 60] width 221 height 43
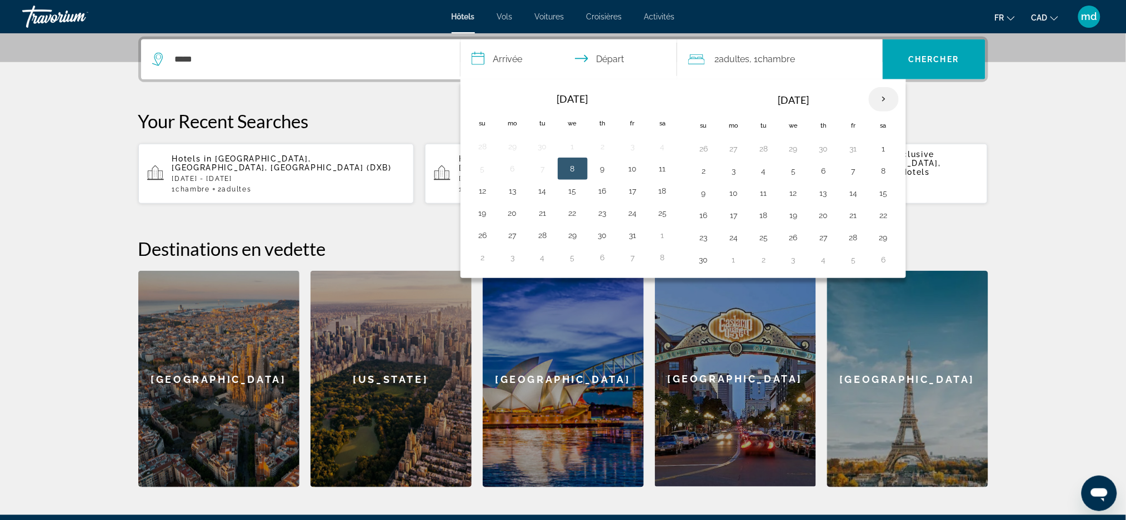
click at [883, 97] on th "Next month" at bounding box center [884, 99] width 30 height 24
click at [740, 235] on button "23" at bounding box center [734, 238] width 18 height 16
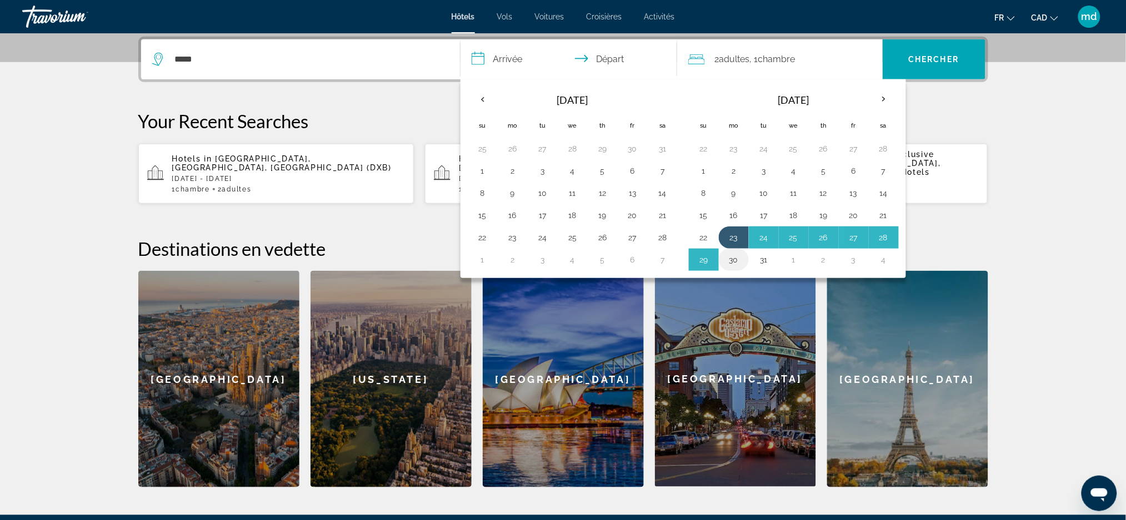
click at [731, 264] on button "30" at bounding box center [734, 260] width 18 height 16
type input "**********"
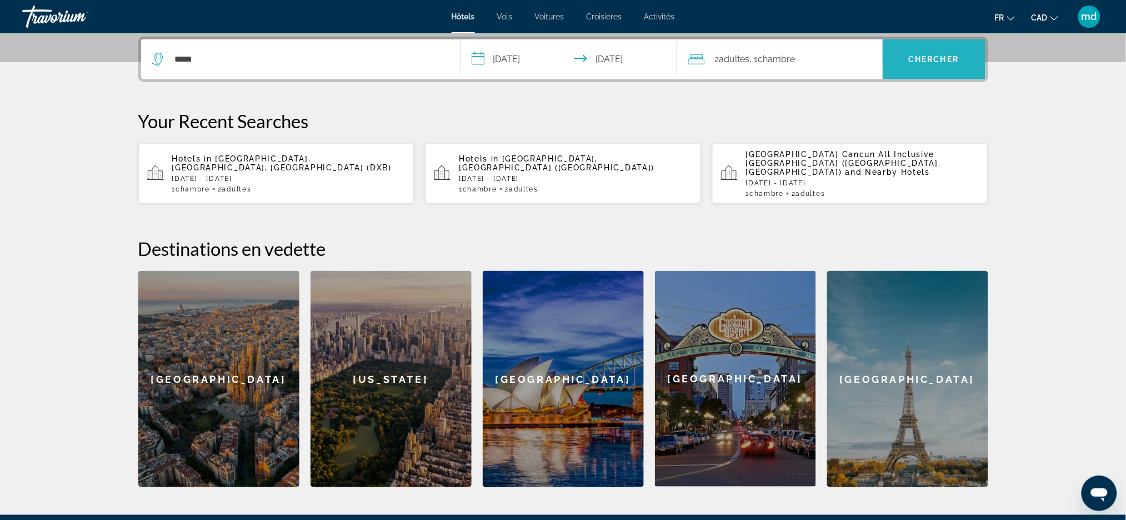
click at [950, 56] on span "Chercher" at bounding box center [934, 59] width 51 height 9
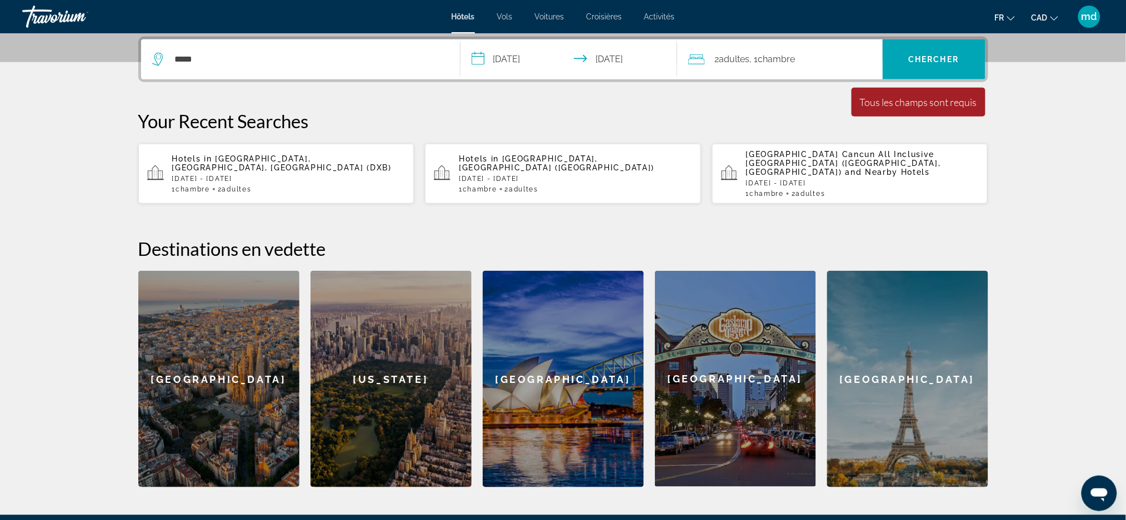
click at [385, 47] on div "*****" at bounding box center [300, 59] width 297 height 40
click at [358, 59] on input "*****" at bounding box center [308, 59] width 269 height 17
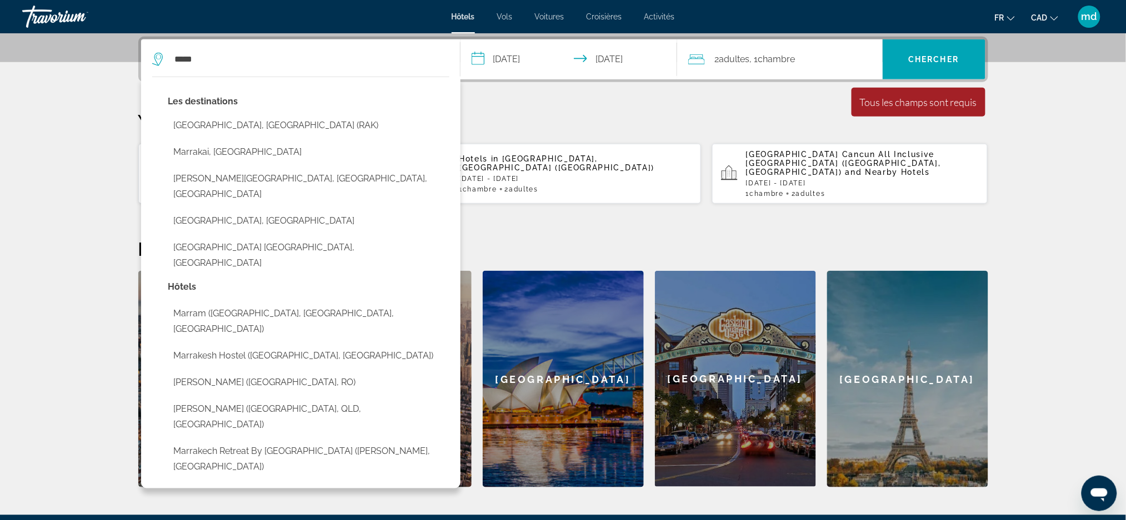
click at [309, 131] on button "[GEOGRAPHIC_DATA], [GEOGRAPHIC_DATA] (RAK)" at bounding box center [308, 125] width 281 height 21
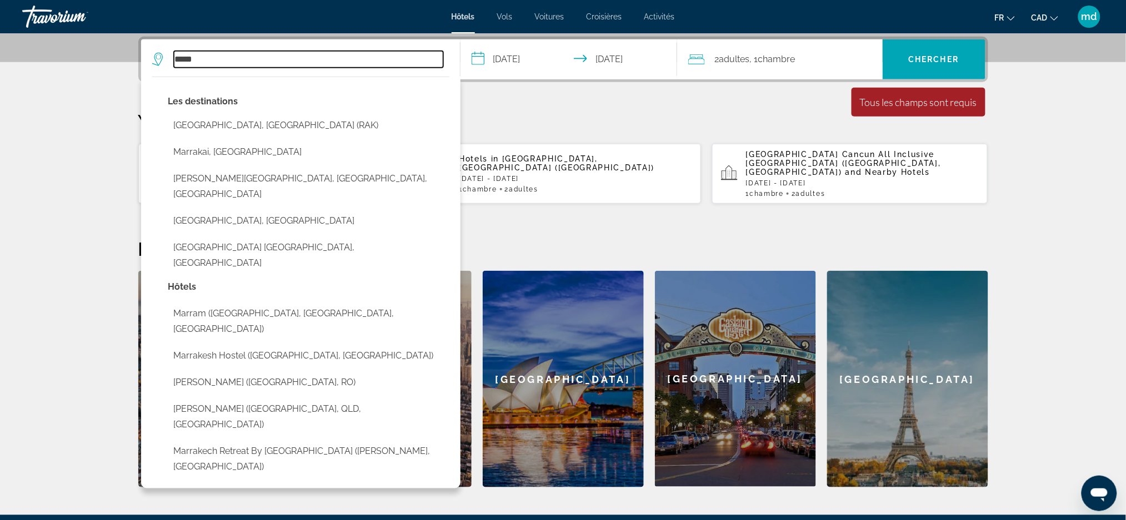
type input "**********"
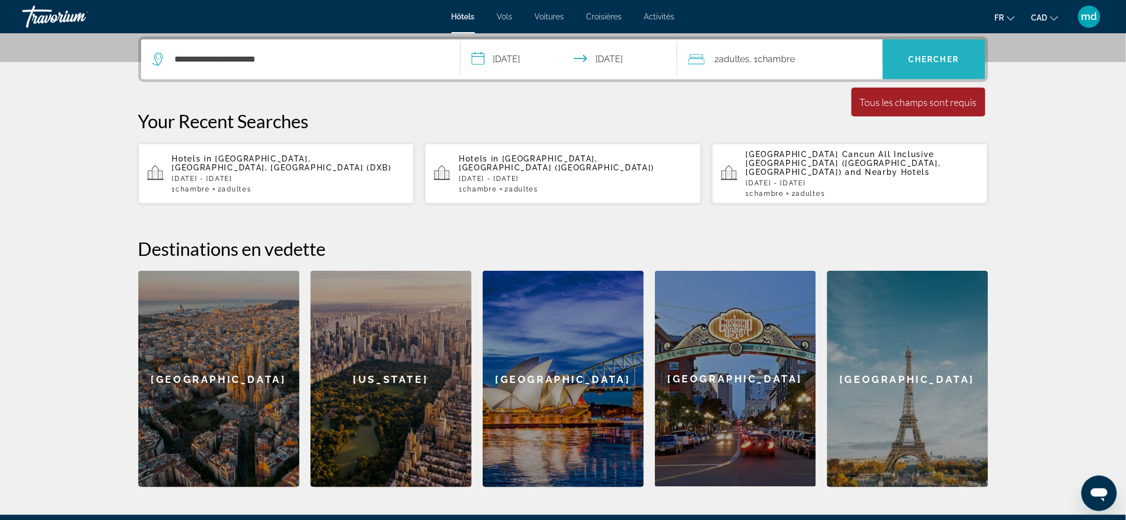
click at [943, 62] on span "Chercher" at bounding box center [934, 59] width 51 height 9
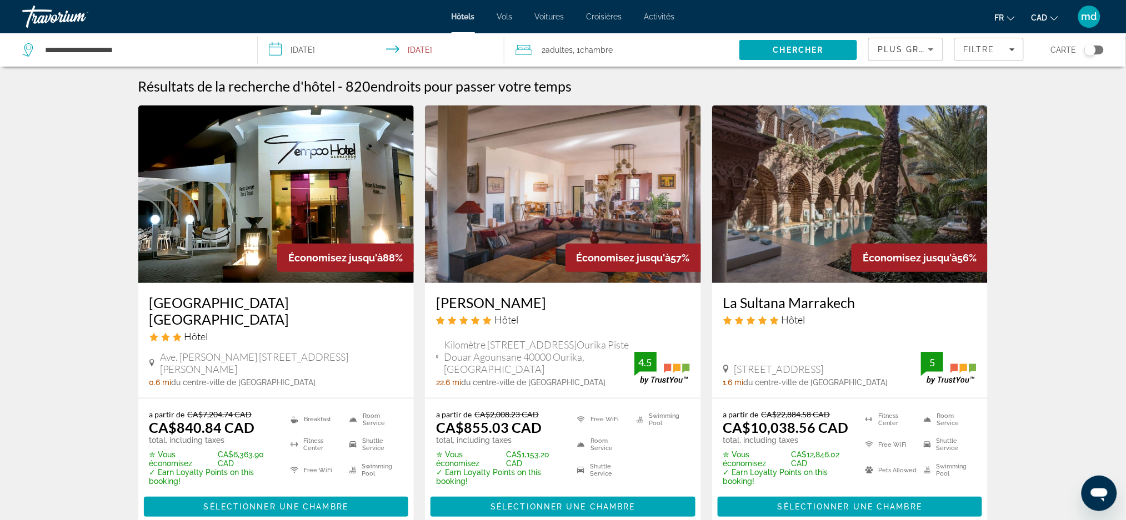
click at [235, 294] on h3 "[GEOGRAPHIC_DATA] [GEOGRAPHIC_DATA]" at bounding box center [276, 310] width 254 height 33
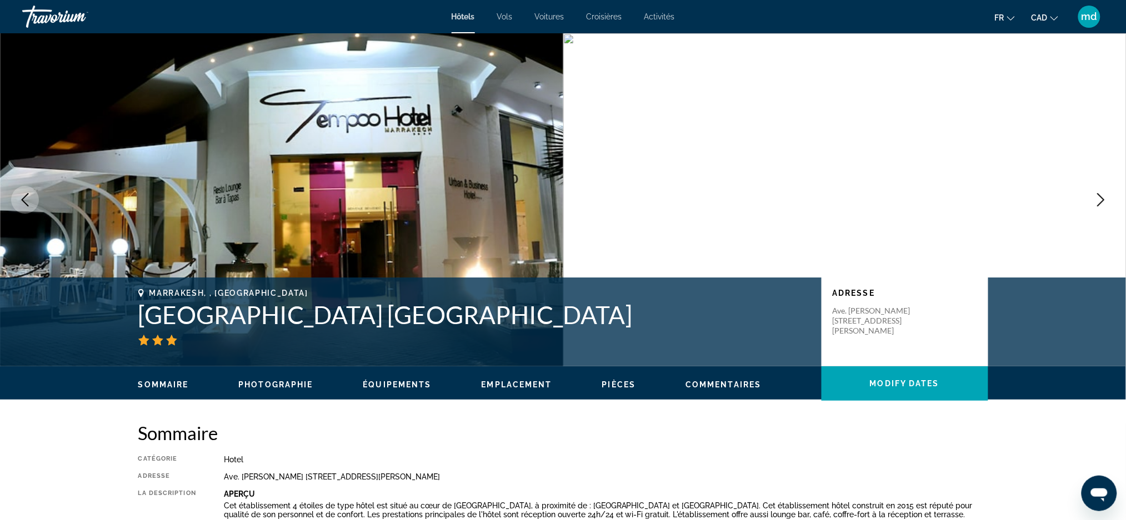
click at [1103, 204] on icon "Next image" at bounding box center [1100, 199] width 13 height 13
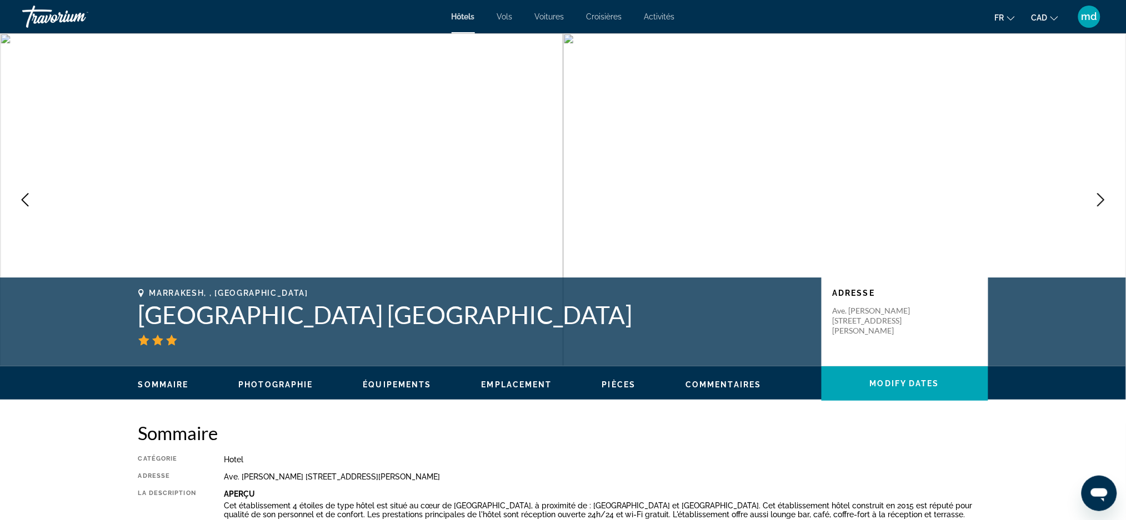
click at [33, 202] on button "Previous image" at bounding box center [25, 200] width 28 height 28
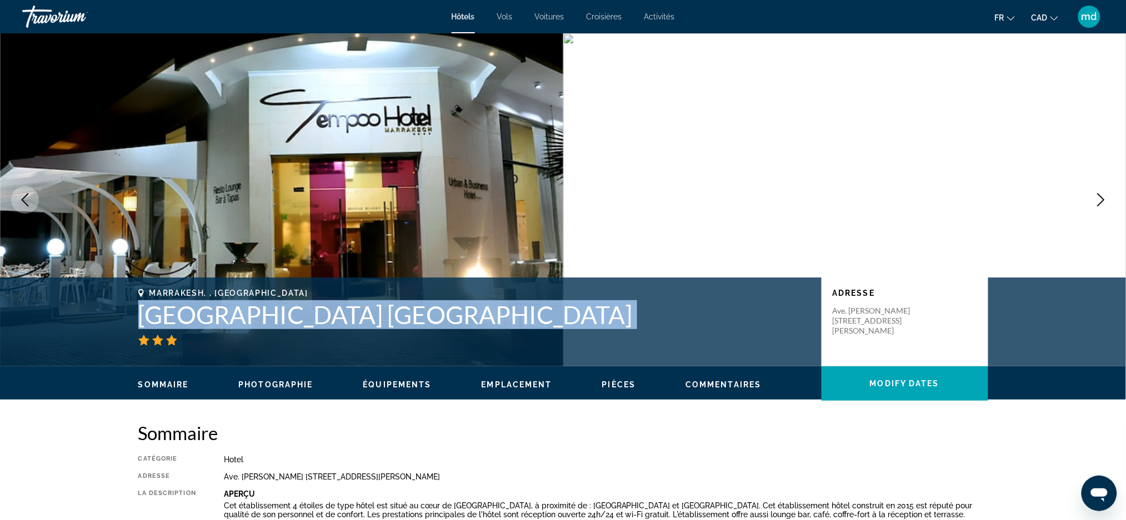
drag, startPoint x: 440, startPoint y: 333, endPoint x: 122, endPoint y: 309, distance: 318.6
click at [122, 309] on div "[GEOGRAPHIC_DATA], , [GEOGRAPHIC_DATA] [GEOGRAPHIC_DATA] [GEOGRAPHIC_DATA] Adre…" at bounding box center [563, 322] width 894 height 67
copy div "[GEOGRAPHIC_DATA] [GEOGRAPHIC_DATA]"
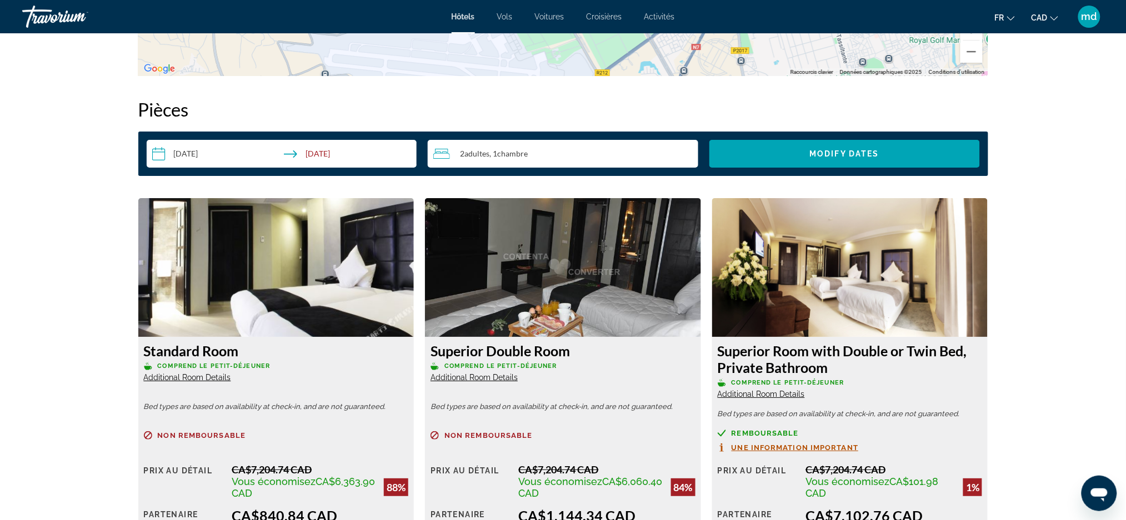
scroll to position [1481, 0]
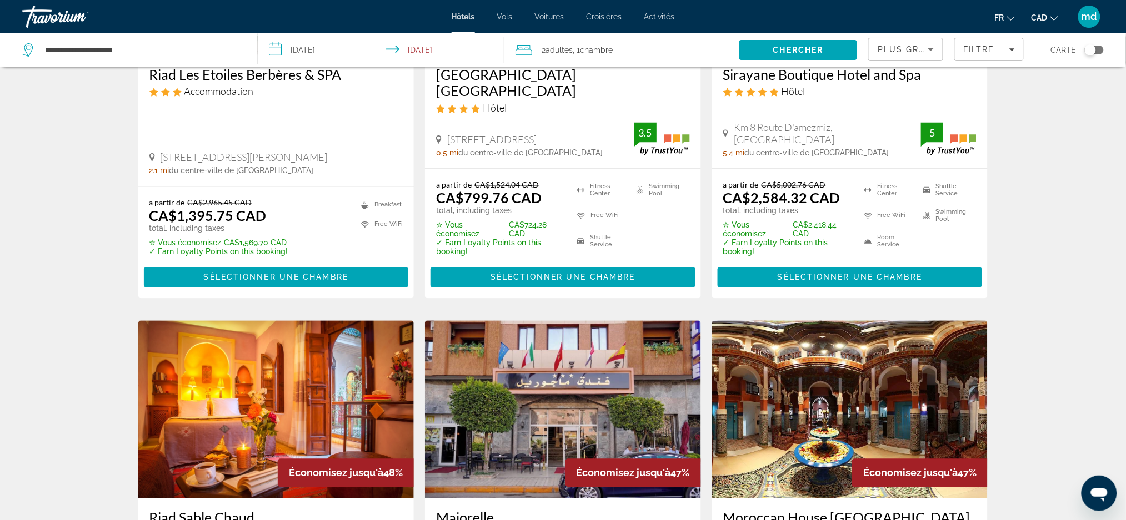
scroll to position [518, 0]
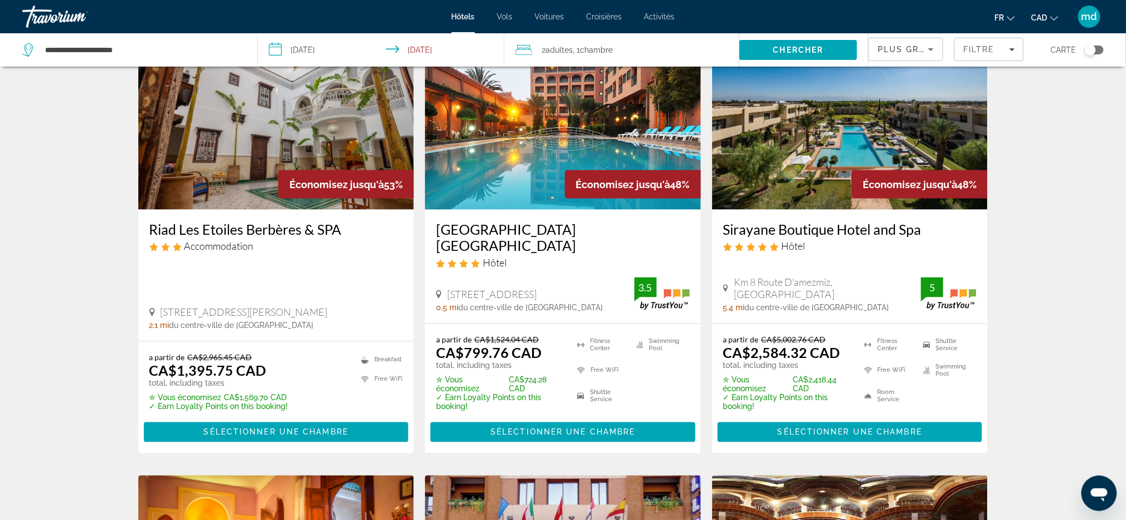
click at [583, 221] on h3 "[GEOGRAPHIC_DATA] [GEOGRAPHIC_DATA]" at bounding box center [563, 237] width 254 height 33
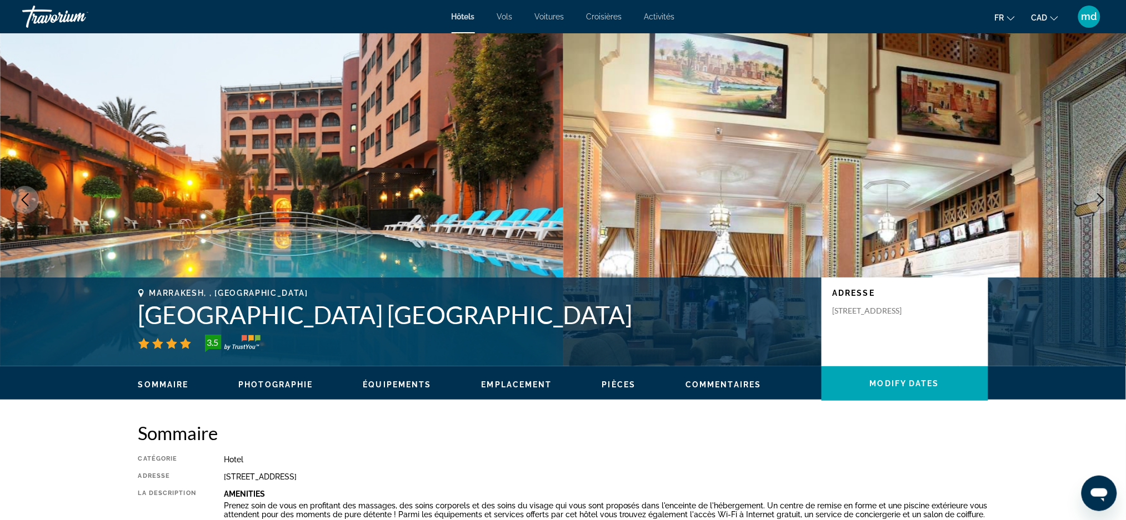
click at [1103, 200] on icon "Next image" at bounding box center [1100, 199] width 13 height 13
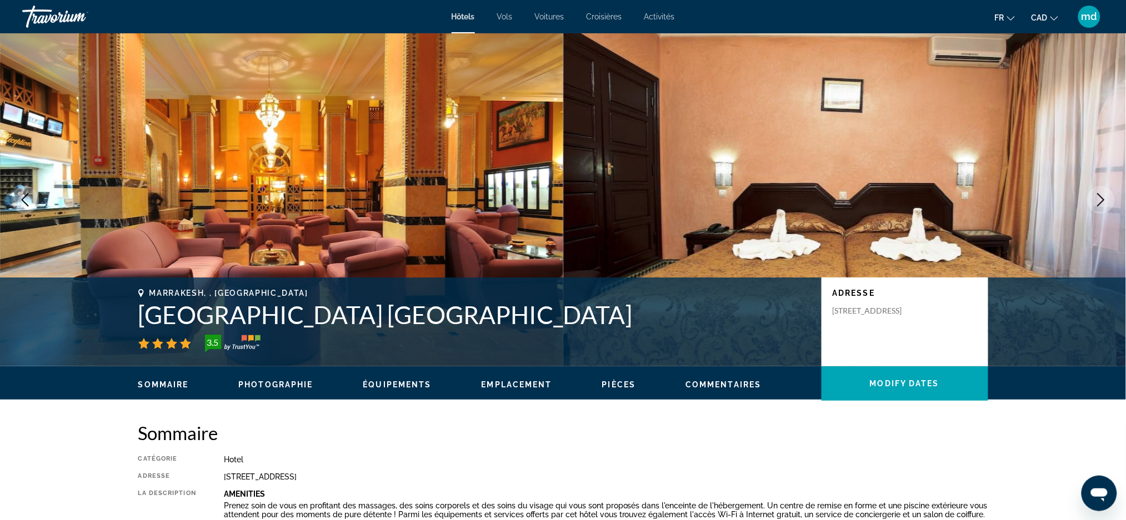
click at [1102, 201] on icon "Next image" at bounding box center [1100, 199] width 13 height 13
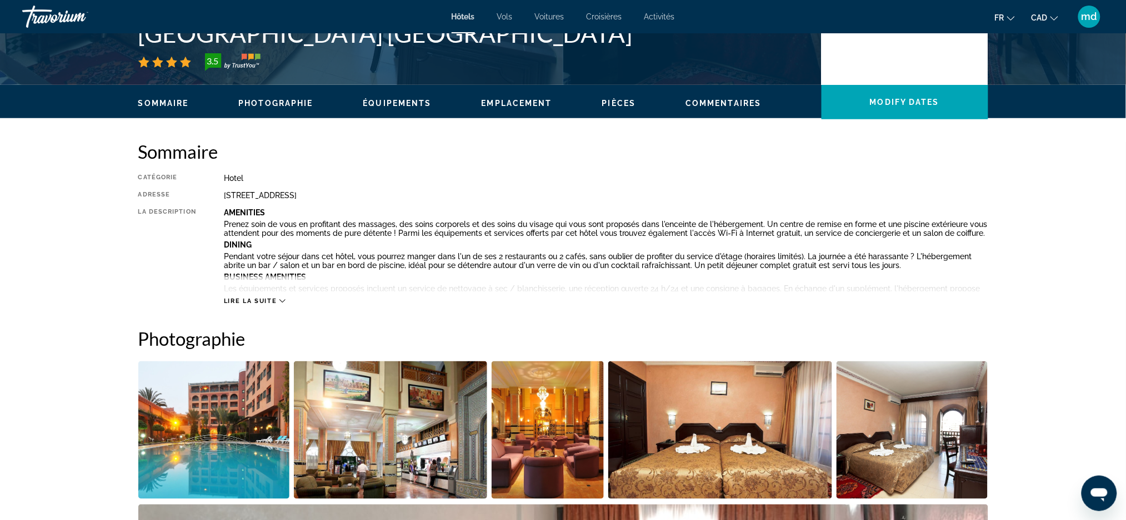
scroll to position [148, 0]
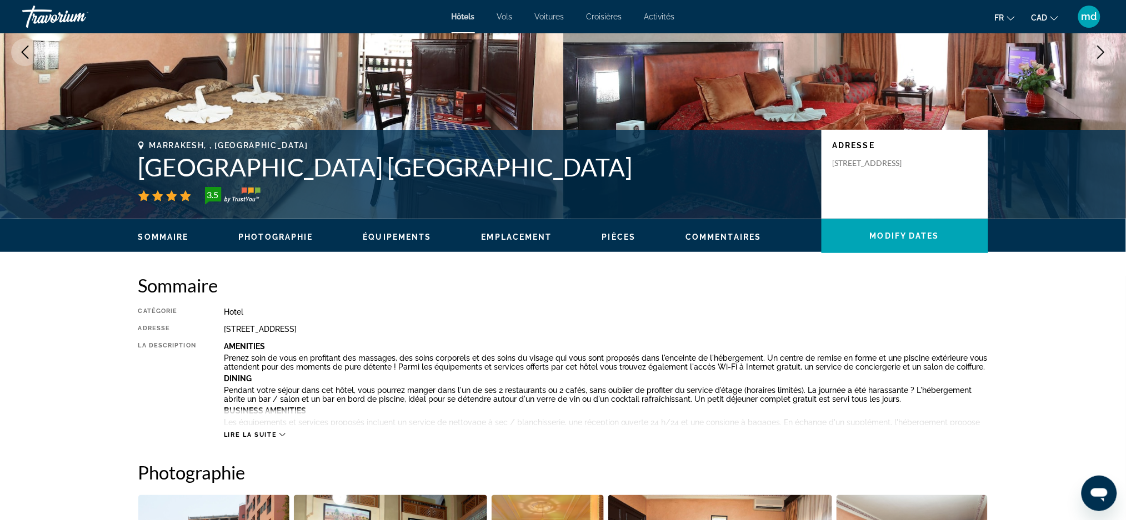
click at [21, 50] on icon "Previous image" at bounding box center [24, 52] width 13 height 13
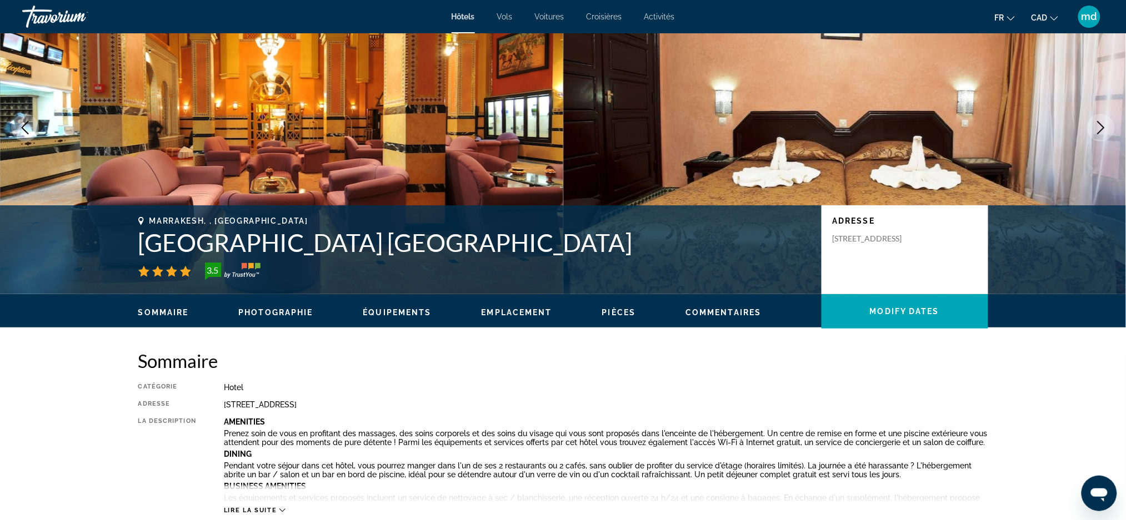
scroll to position [0, 0]
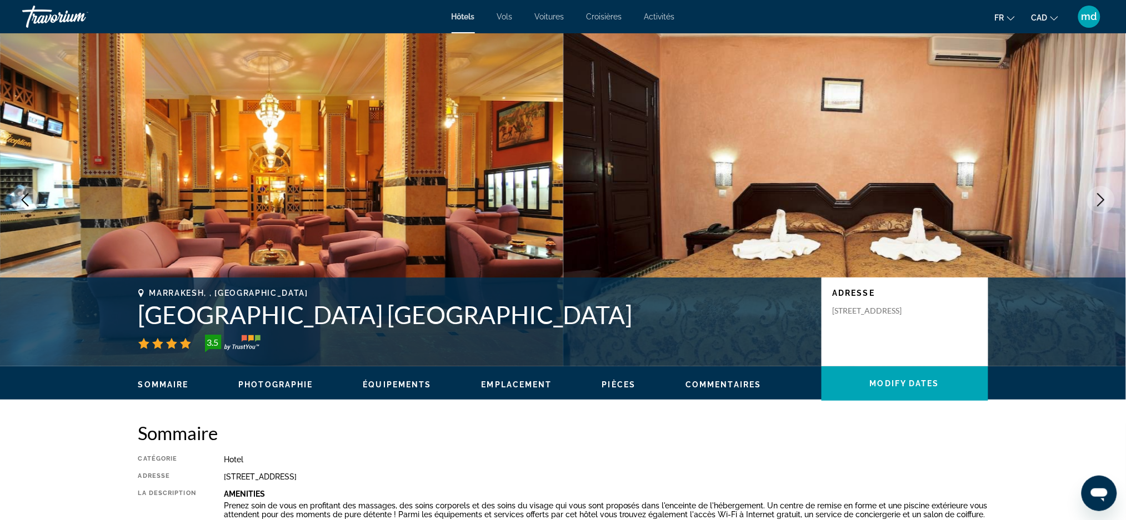
click at [1098, 201] on icon "Next image" at bounding box center [1100, 199] width 13 height 13
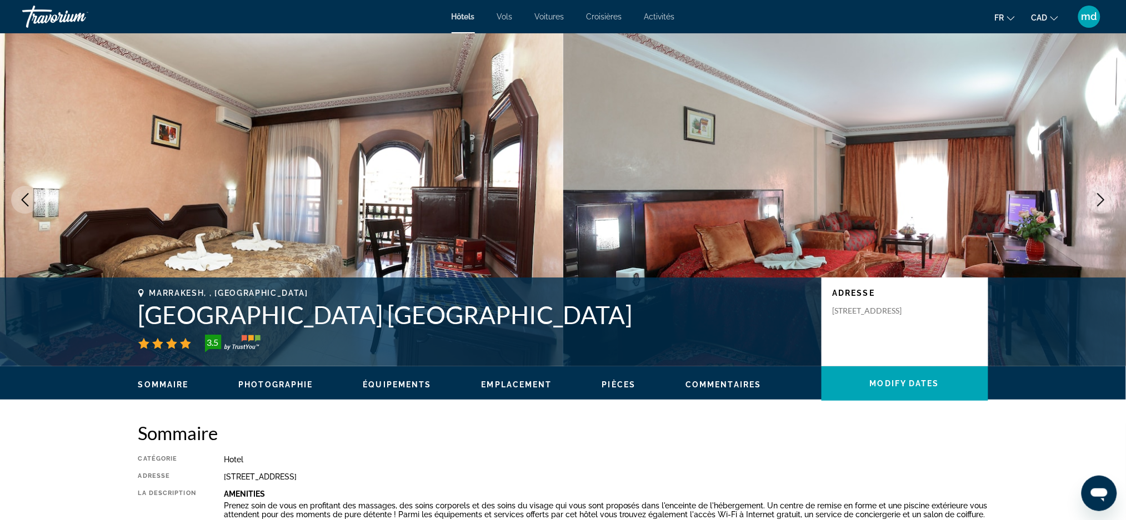
click at [1098, 201] on icon "Next image" at bounding box center [1100, 199] width 13 height 13
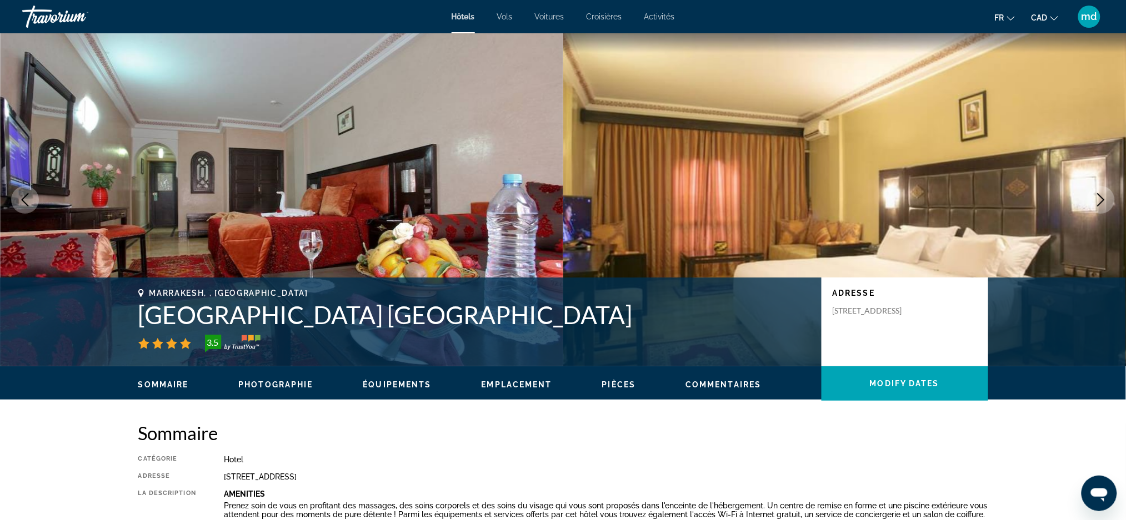
click at [1098, 201] on icon "Next image" at bounding box center [1100, 199] width 13 height 13
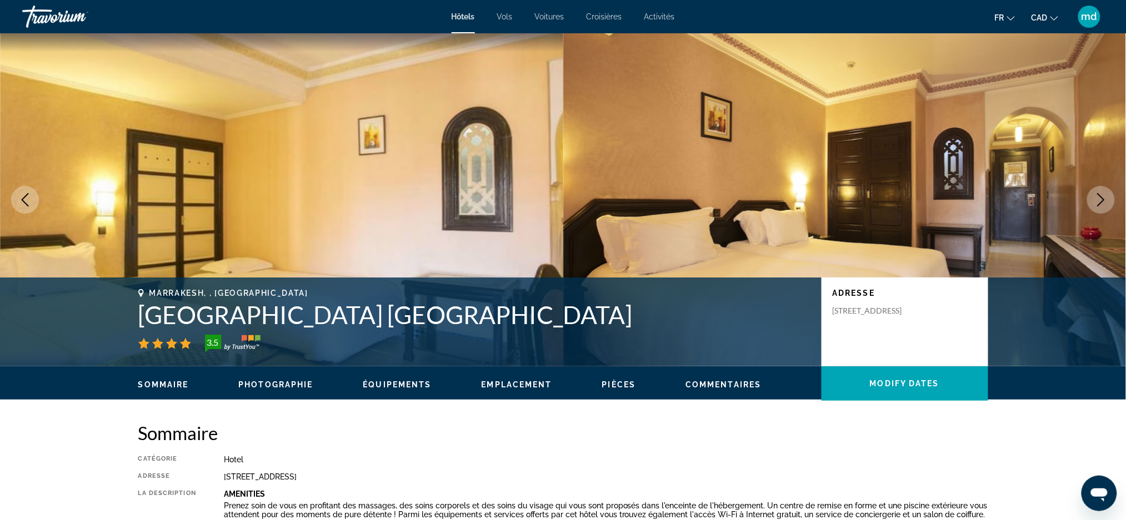
click at [1098, 201] on icon "Next image" at bounding box center [1100, 199] width 13 height 13
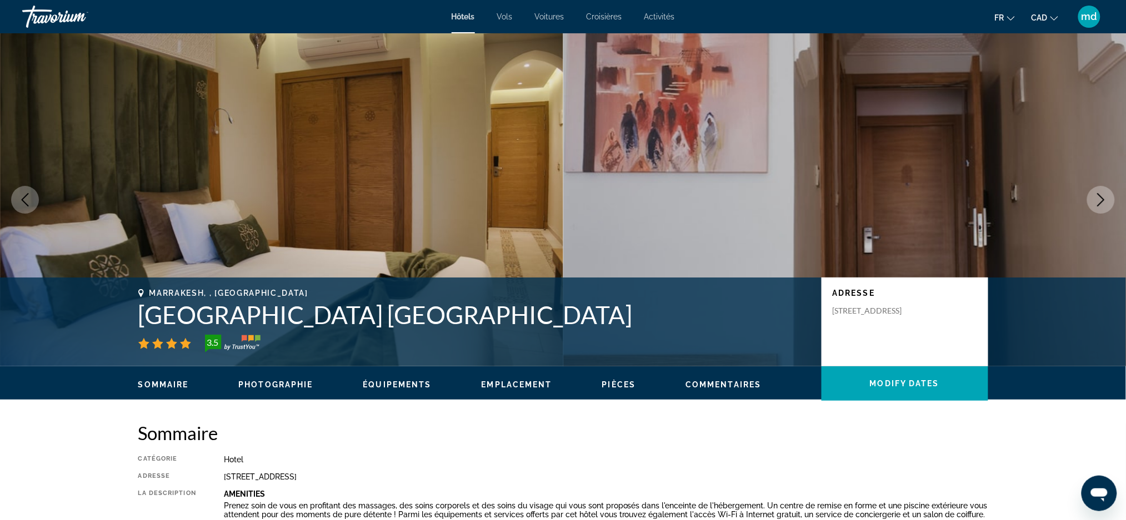
click at [1098, 201] on icon "Next image" at bounding box center [1100, 199] width 13 height 13
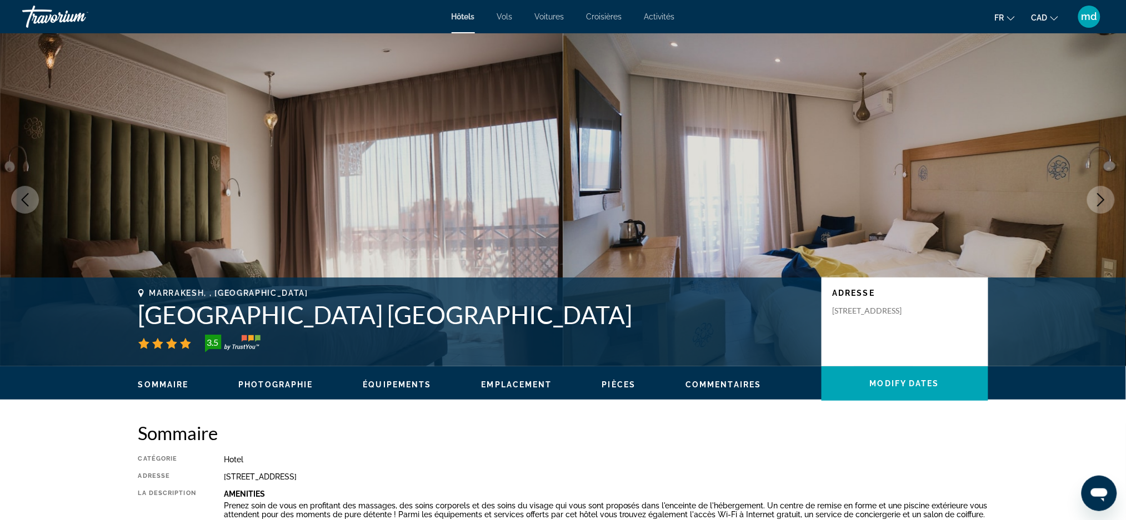
click at [1098, 201] on icon "Next image" at bounding box center [1100, 199] width 13 height 13
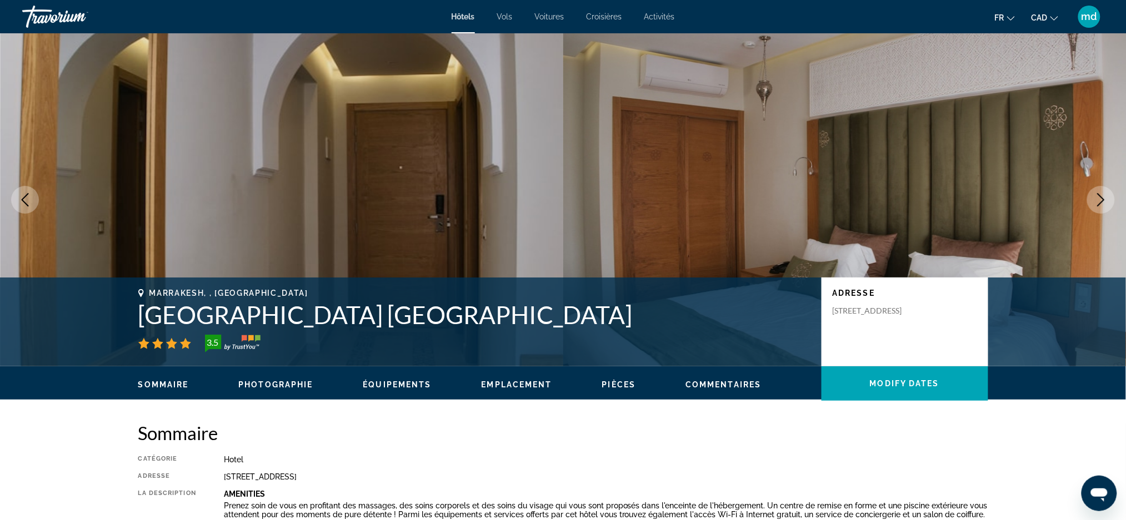
click at [1098, 201] on icon "Next image" at bounding box center [1100, 199] width 13 height 13
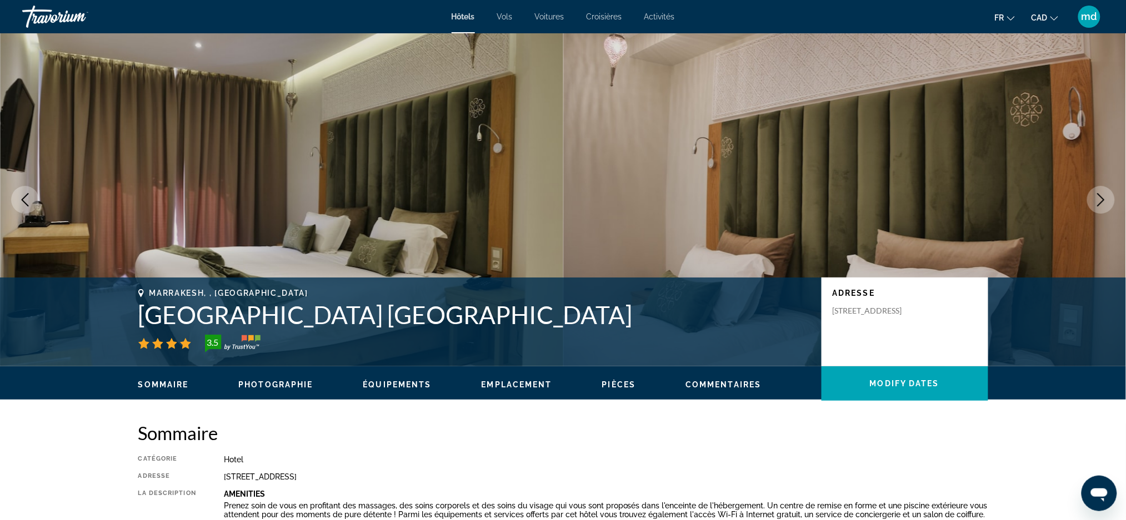
click at [1098, 201] on icon "Next image" at bounding box center [1100, 199] width 13 height 13
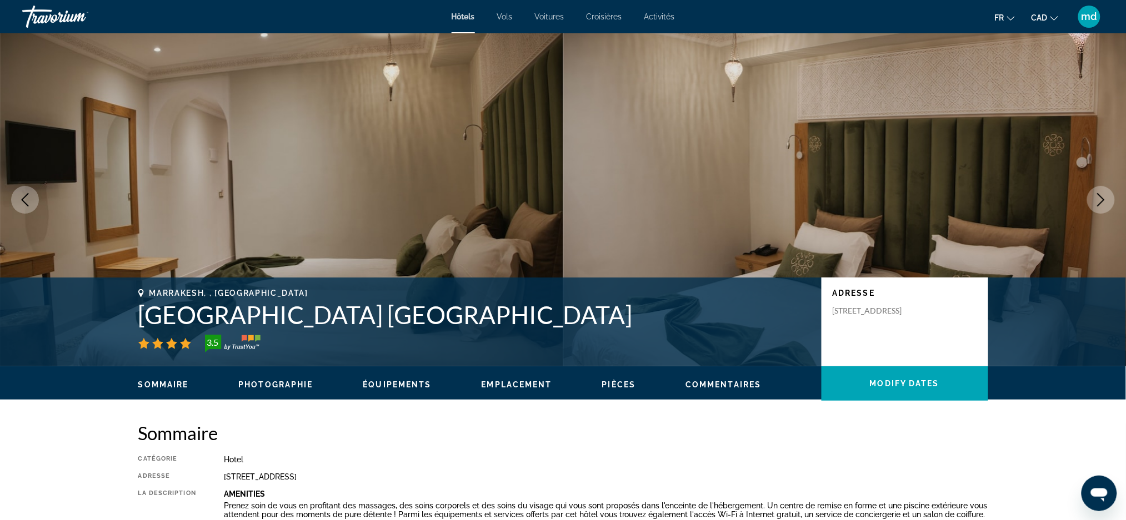
click at [1094, 201] on icon "Next image" at bounding box center [1100, 199] width 13 height 13
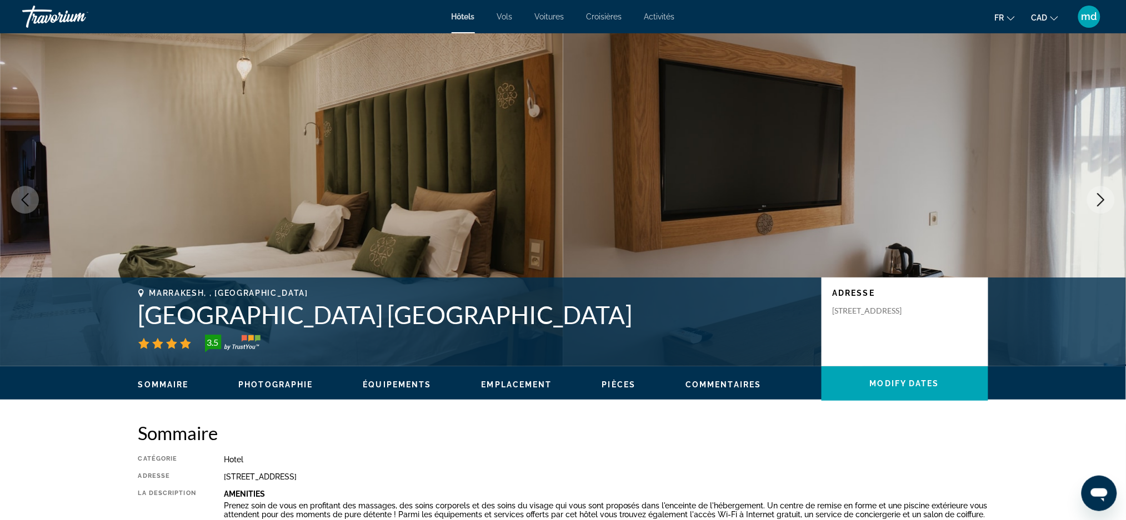
click at [1094, 201] on icon "Next image" at bounding box center [1100, 199] width 13 height 13
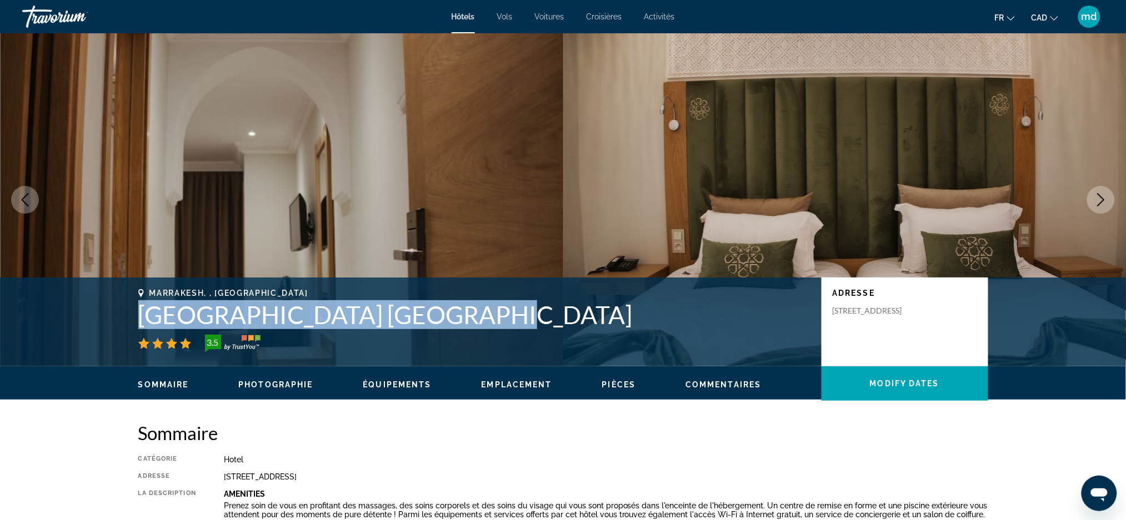
drag, startPoint x: 420, startPoint y: 312, endPoint x: 130, endPoint y: 298, distance: 290.8
click at [130, 298] on div "Marrakesh, , [GEOGRAPHIC_DATA] [GEOGRAPHIC_DATA] [GEOGRAPHIC_DATA] 3.5 Adresse …" at bounding box center [563, 322] width 894 height 67
copy h1 "[GEOGRAPHIC_DATA] [GEOGRAPHIC_DATA]"
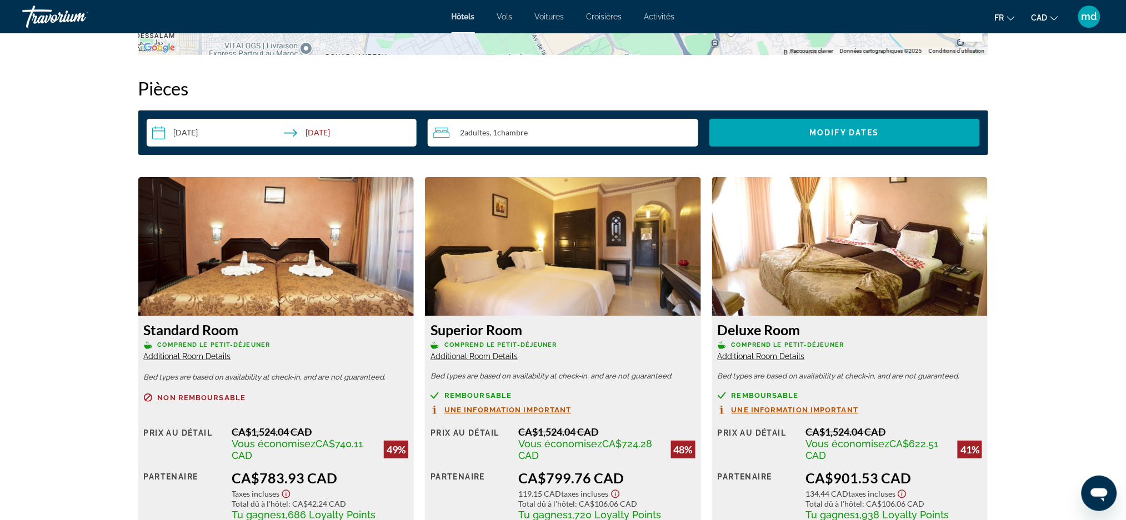
scroll to position [1481, 0]
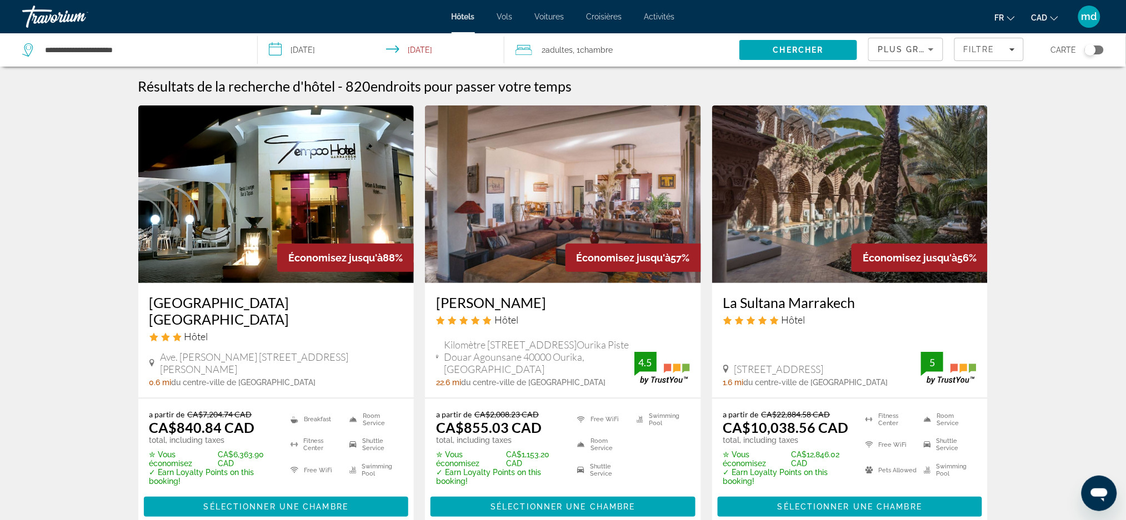
click at [886, 206] on img "Main content" at bounding box center [850, 195] width 276 height 178
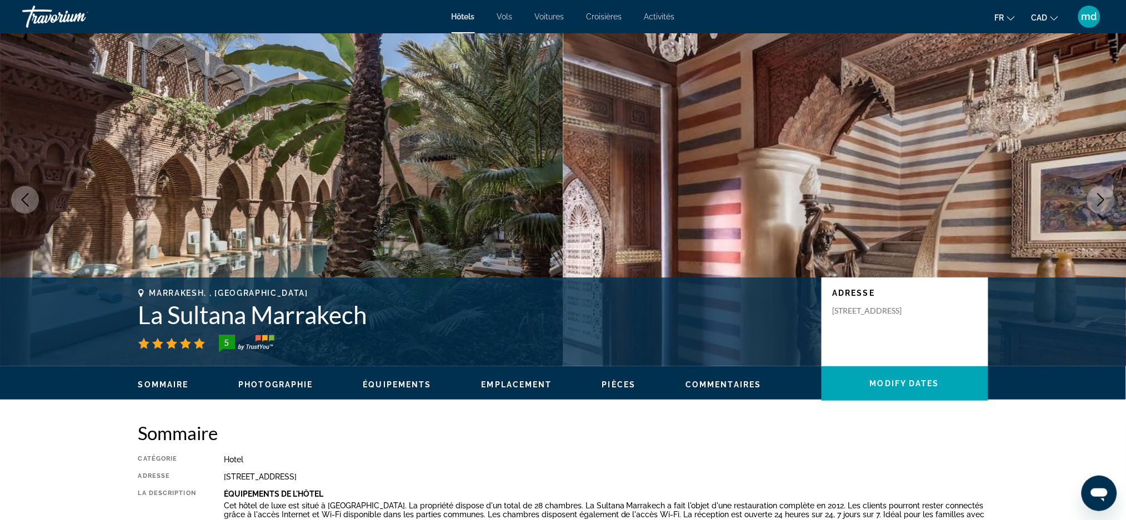
click at [1103, 210] on button "Next image" at bounding box center [1101, 200] width 28 height 28
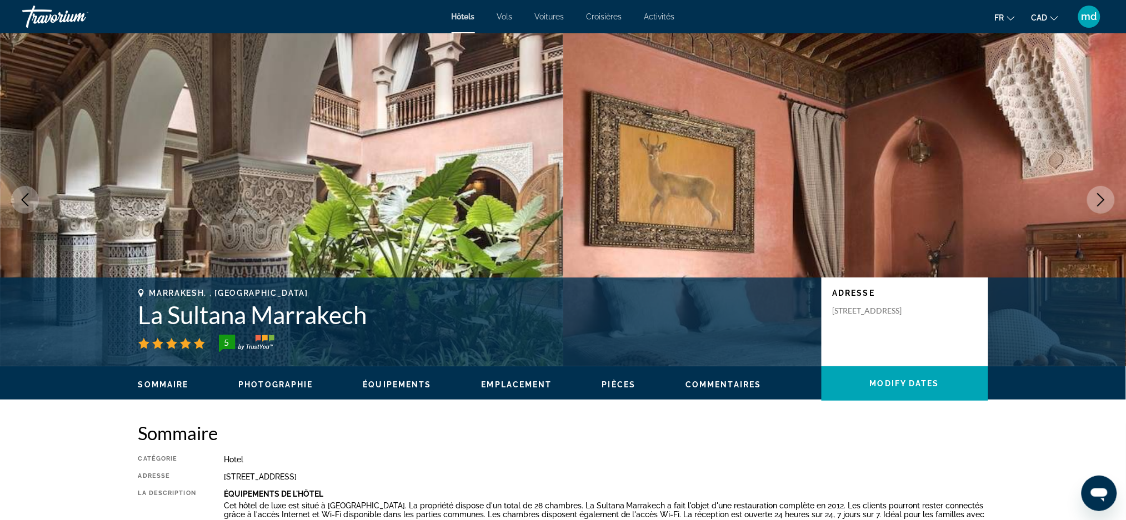
click at [1100, 208] on button "Next image" at bounding box center [1101, 200] width 28 height 28
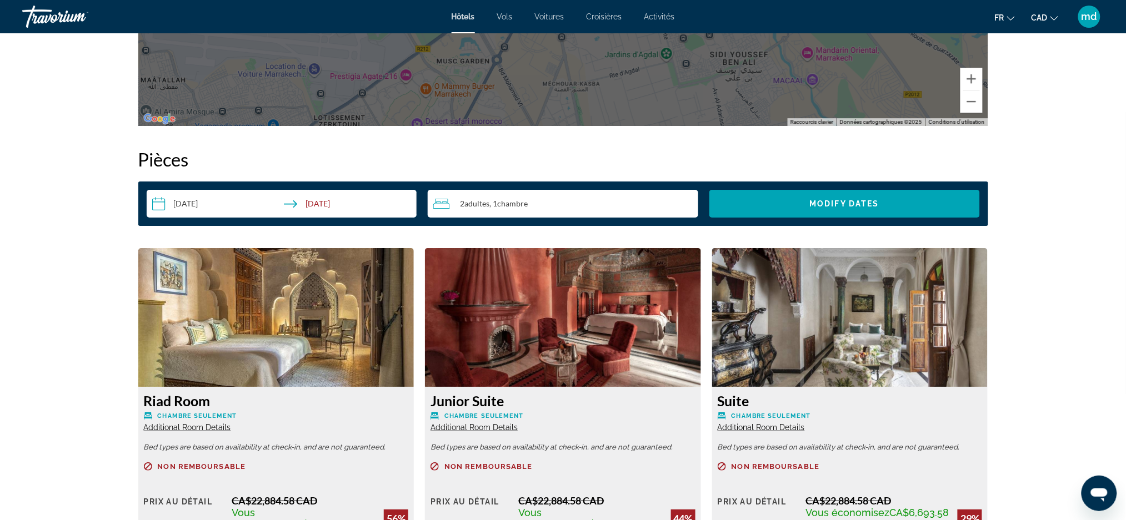
scroll to position [1407, 0]
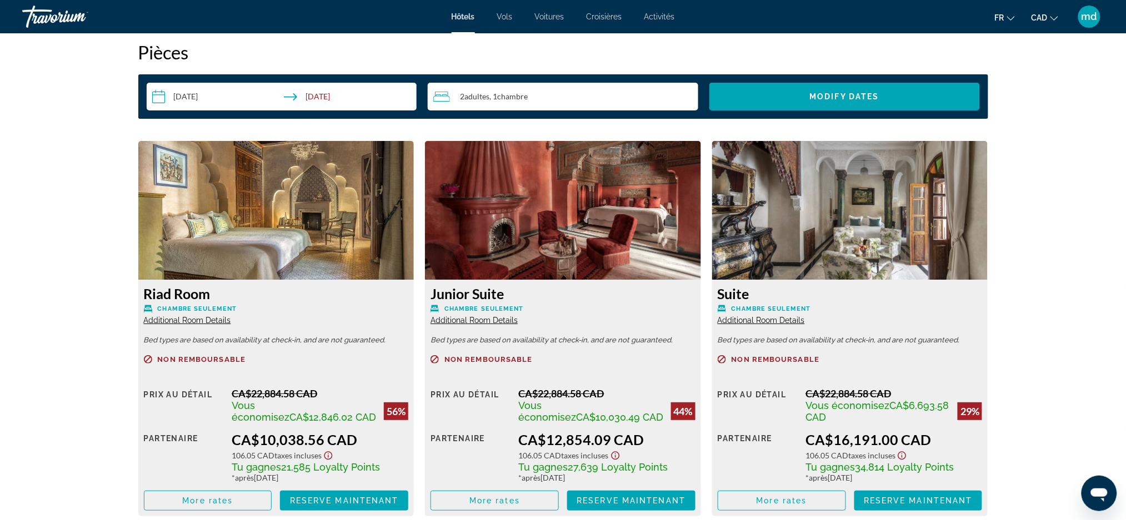
click at [317, 173] on img "Main content" at bounding box center [276, 210] width 276 height 139
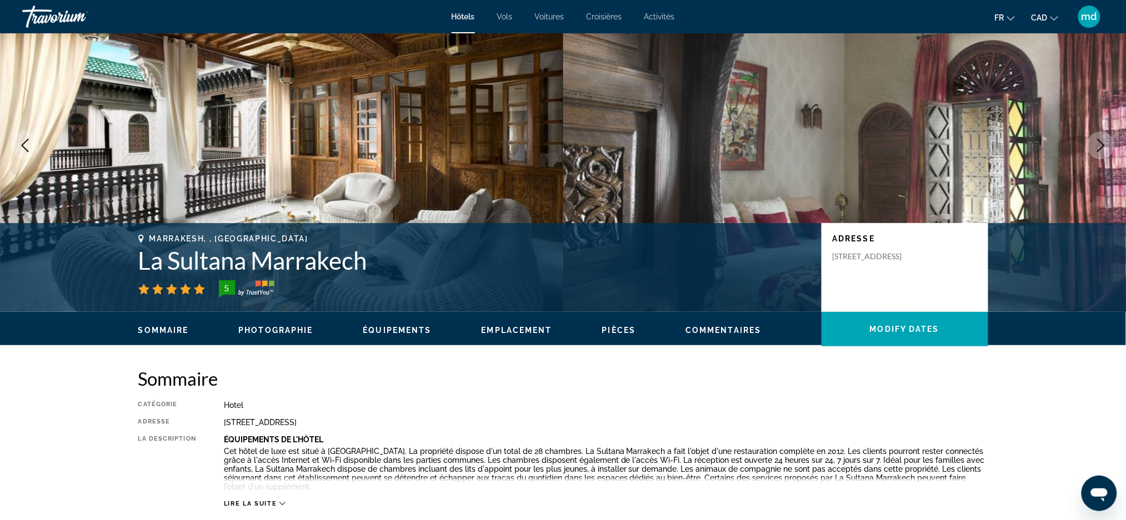
scroll to position [0, 0]
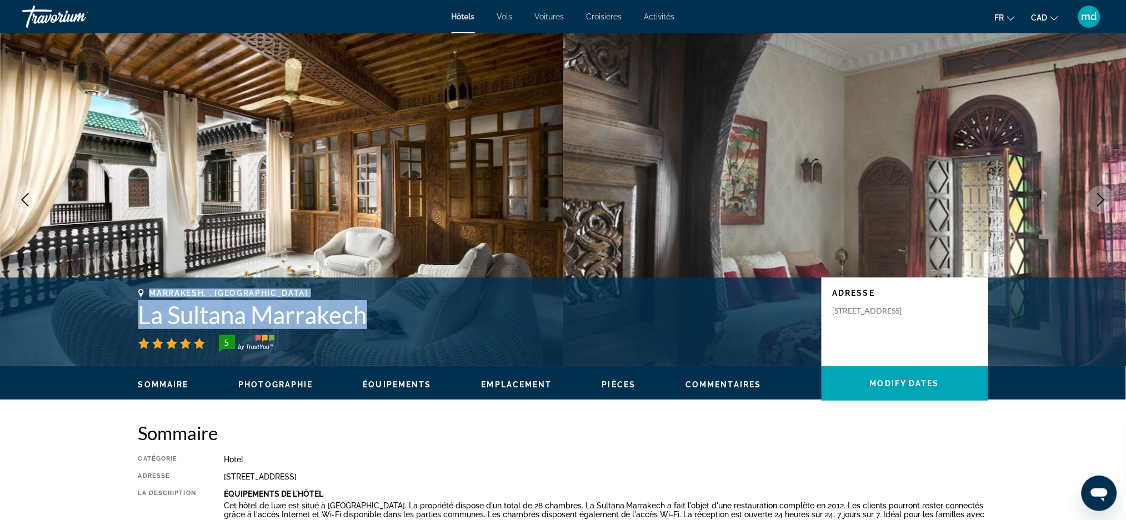
drag, startPoint x: 398, startPoint y: 322, endPoint x: 128, endPoint y: 293, distance: 272.1
click at [128, 293] on div "Marrakesh, , [GEOGRAPHIC_DATA] La Sultana [GEOGRAPHIC_DATA] 5 Adresse [STREET_A…" at bounding box center [563, 322] width 894 height 67
copy div "Marrakesh, , [GEOGRAPHIC_DATA] La Sultana [GEOGRAPHIC_DATA]"
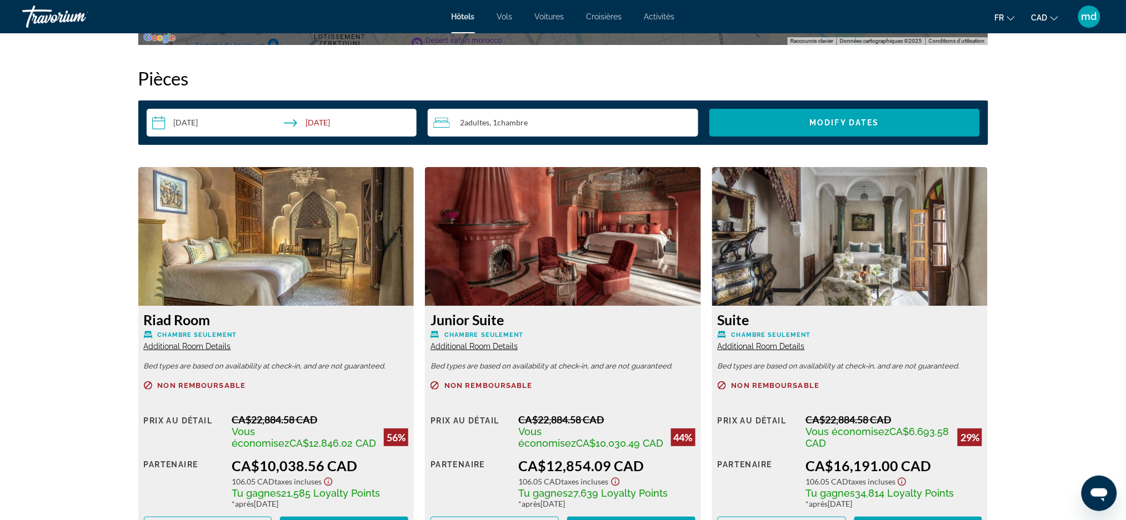
scroll to position [1407, 0]
